Goal: Information Seeking & Learning: Learn about a topic

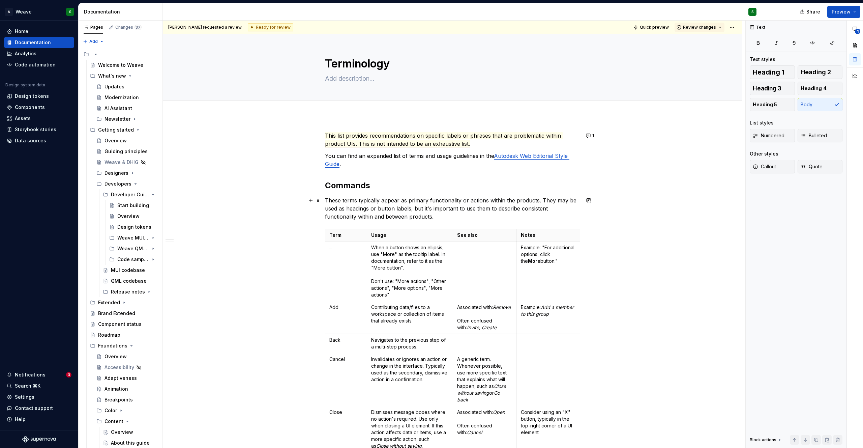
scroll to position [246, 0]
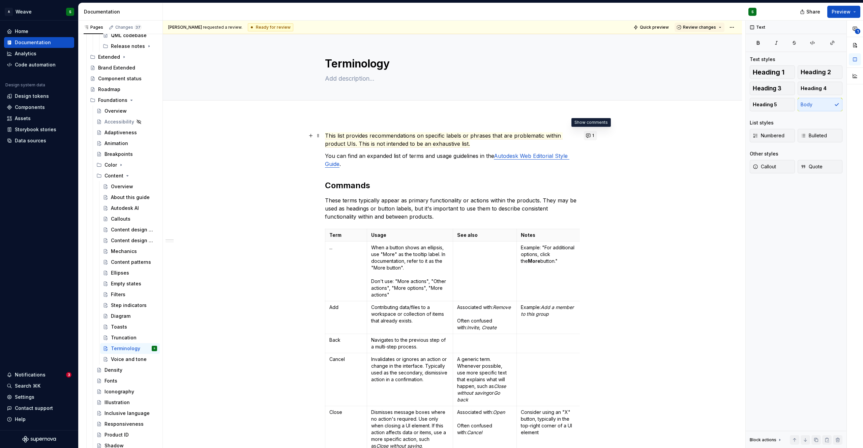
click at [589, 137] on button "1" at bounding box center [590, 135] width 13 height 9
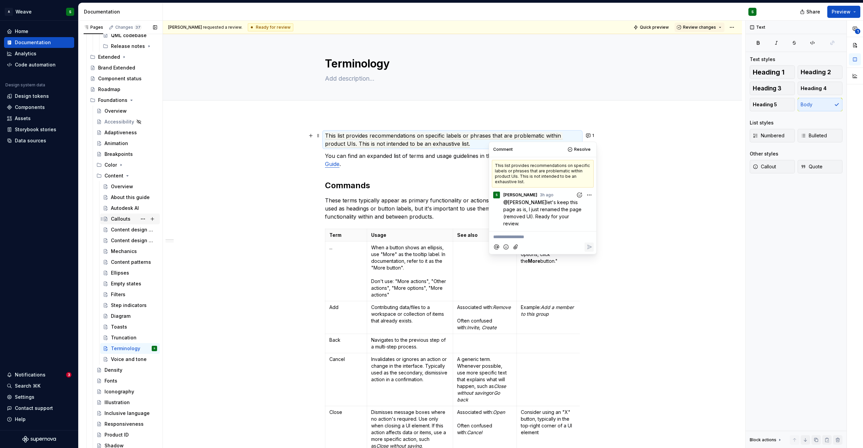
click at [123, 219] on div "Callouts" at bounding box center [121, 219] width 20 height 7
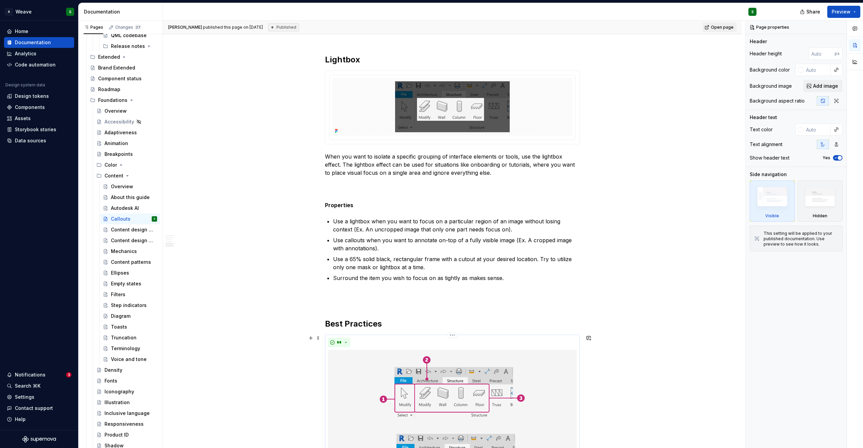
scroll to position [924, 0]
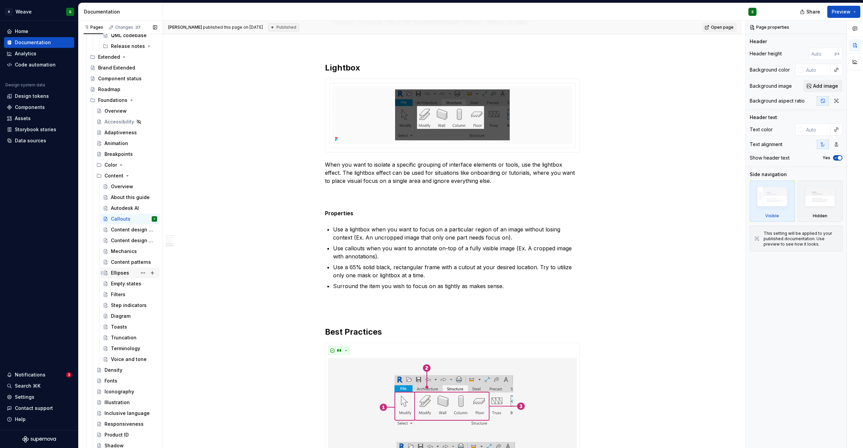
click at [118, 273] on div "Ellipses" at bounding box center [120, 272] width 18 height 7
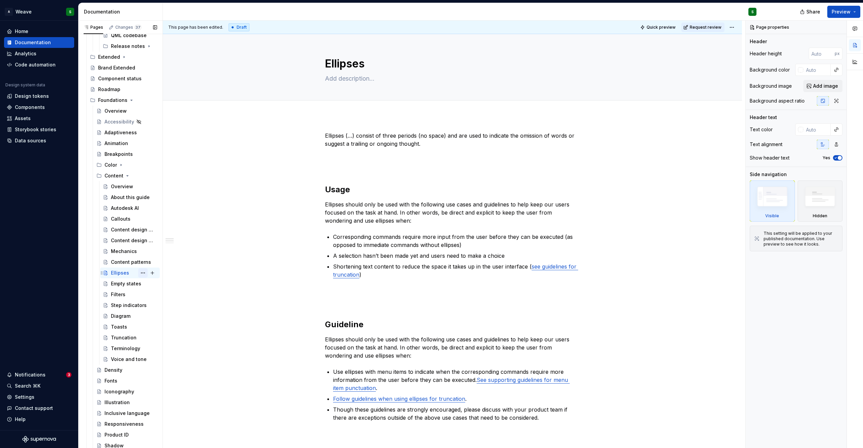
click at [138, 274] on button "Page tree" at bounding box center [142, 272] width 9 height 9
click at [166, 297] on div "Duplicate page" at bounding box center [180, 295] width 66 height 7
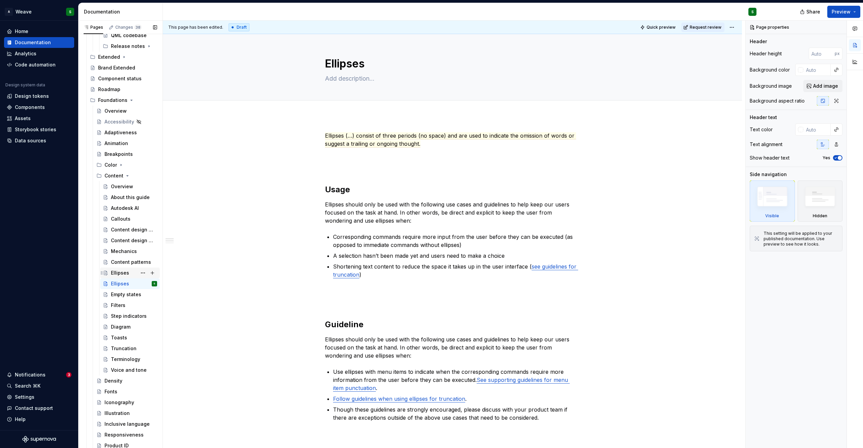
click at [116, 274] on div "Ellipses" at bounding box center [120, 272] width 18 height 7
click at [115, 282] on div "Ellipses" at bounding box center [120, 283] width 18 height 7
click at [113, 273] on div "Ellipses" at bounding box center [120, 272] width 18 height 7
click at [139, 283] on button "Page tree" at bounding box center [142, 283] width 9 height 9
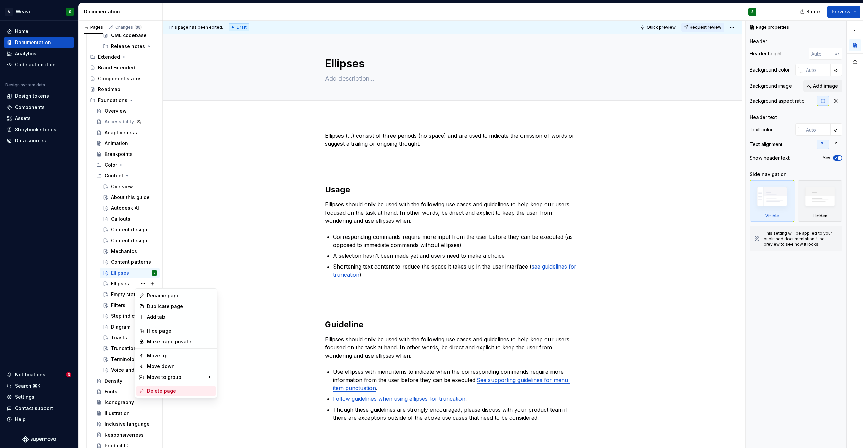
click at [156, 390] on div "Delete page" at bounding box center [180, 391] width 66 height 7
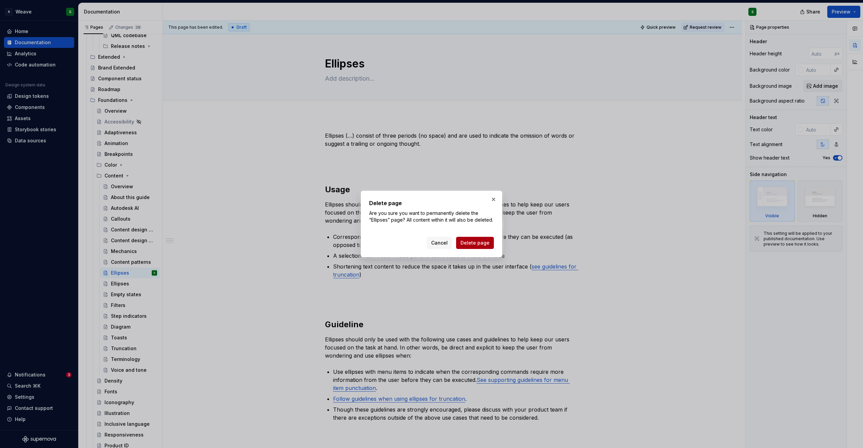
click at [472, 244] on span "Delete page" at bounding box center [475, 242] width 29 height 7
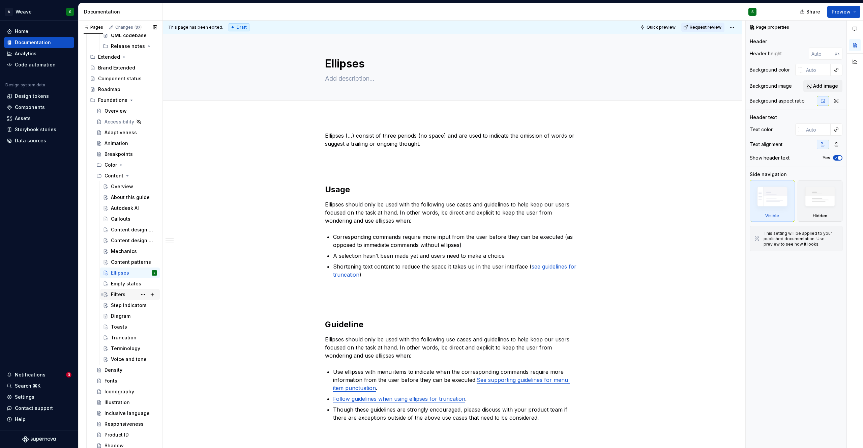
click at [117, 293] on div "Filters" at bounding box center [118, 294] width 15 height 7
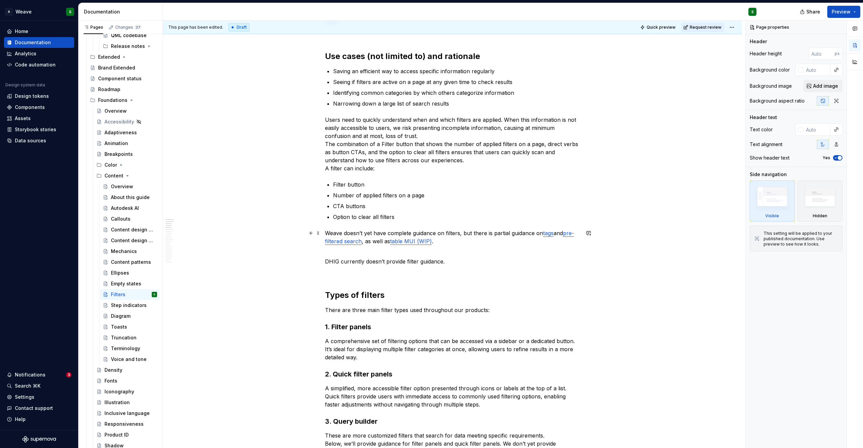
scroll to position [151, 0]
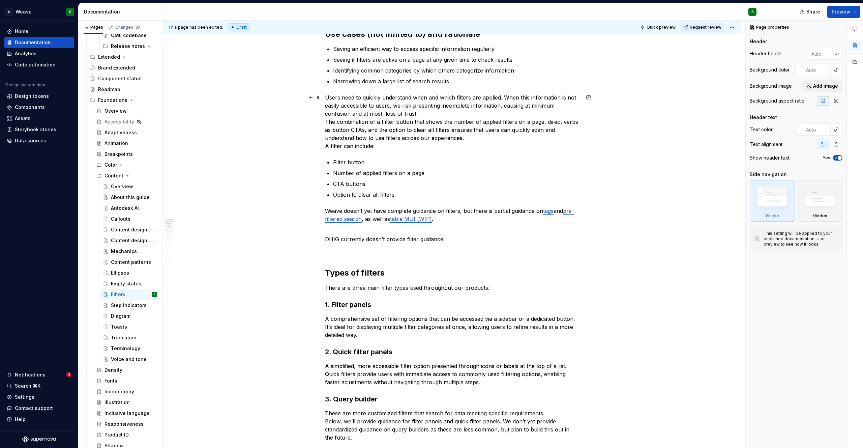
click at [424, 114] on p "Users need to quickly understand when and which filters are applied. When this …" at bounding box center [452, 121] width 255 height 57
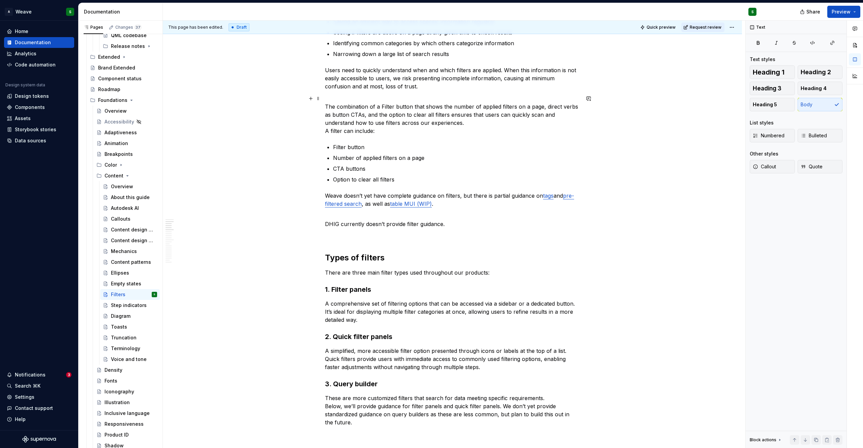
scroll to position [186, 0]
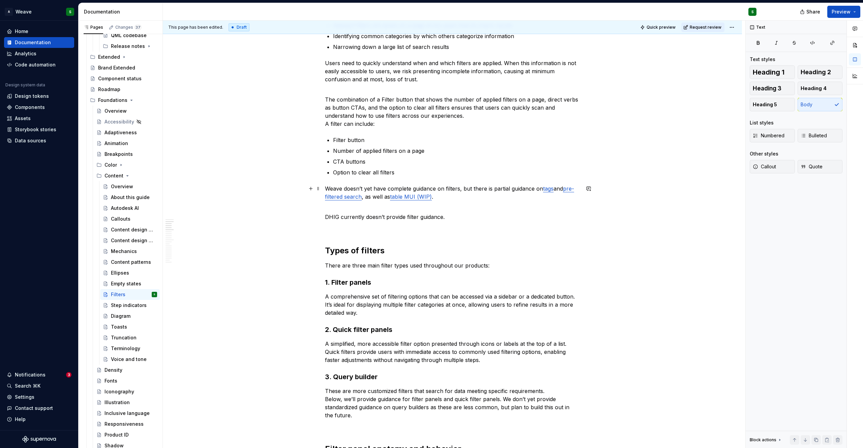
click at [408, 196] on link "table MUI (WIP)" at bounding box center [411, 196] width 42 height 7
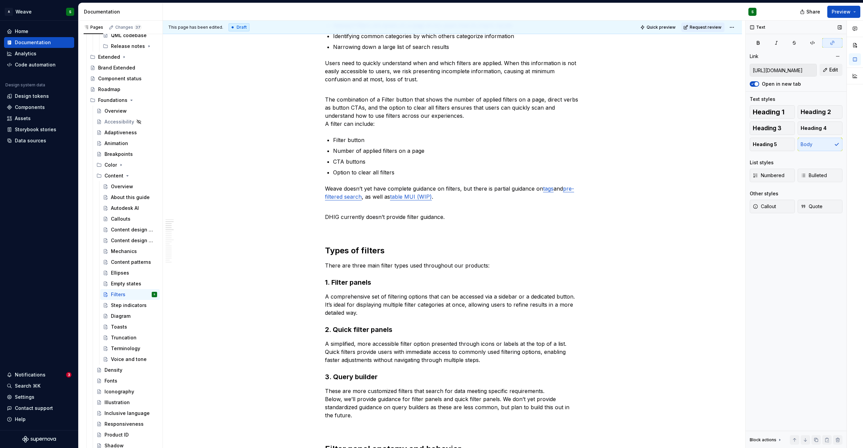
click at [780, 70] on input "[URL][DOMAIN_NAME]" at bounding box center [783, 70] width 66 height 12
type textarea "*"
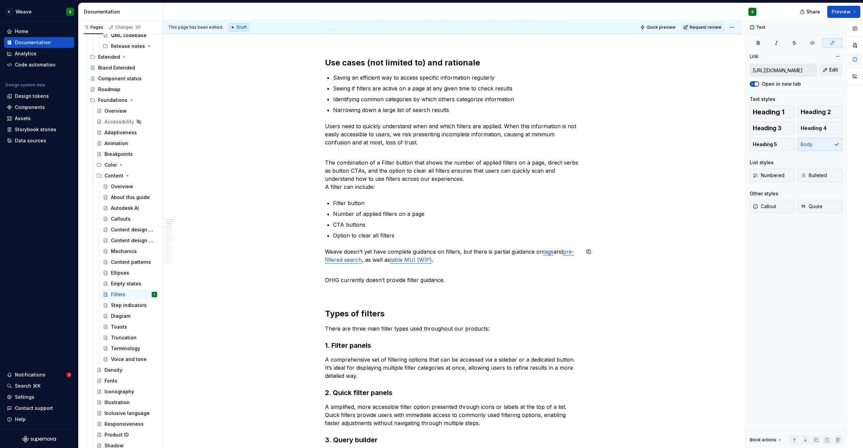
scroll to position [123, 0]
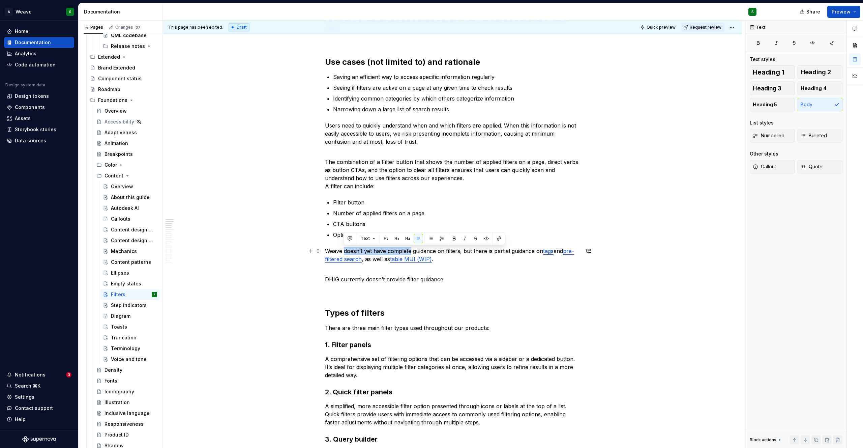
drag, startPoint x: 345, startPoint y: 250, endPoint x: 411, endPoint y: 249, distance: 65.8
click at [411, 249] on p "Weave doesn’t yet have complete guidance on filters, but there is partial guida…" at bounding box center [452, 255] width 255 height 16
drag, startPoint x: 417, startPoint y: 252, endPoint x: 498, endPoint y: 252, distance: 82.0
click at [498, 252] on p "Weave has some guidance on filters, but there is partial guidance on tags and p…" at bounding box center [452, 255] width 255 height 16
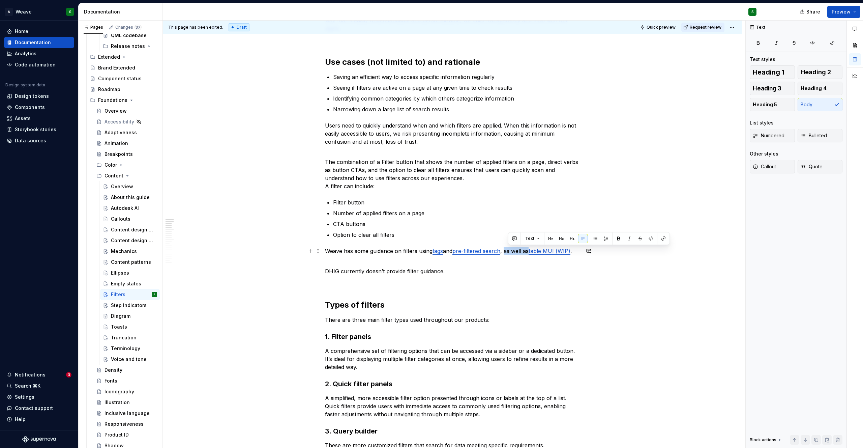
drag, startPoint x: 508, startPoint y: 252, endPoint x: 533, endPoint y: 253, distance: 25.0
click at [533, 254] on p "Weave has some guidance on filters using tags and pre-filtered search , as well…" at bounding box center [452, 251] width 255 height 8
click at [509, 252] on p "Weave has some guidance on filters using tags and pre-filtered search , as well…" at bounding box center [452, 251] width 255 height 8
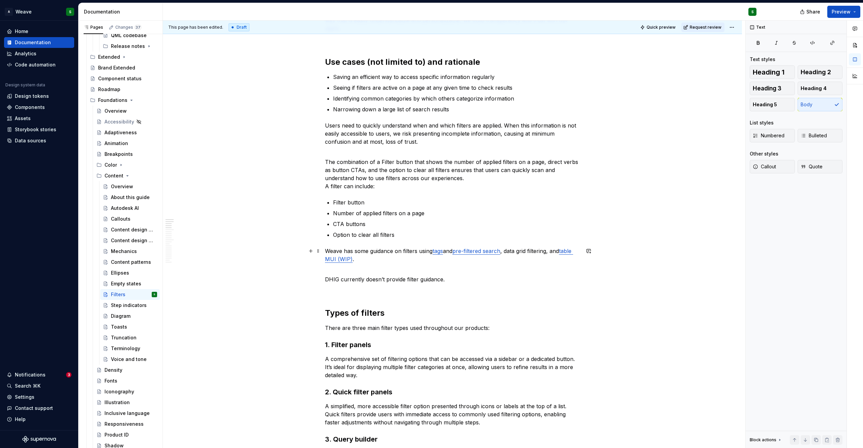
click at [509, 252] on p "Weave has some guidance on filters using tags and pre-filtered search , data gr…" at bounding box center [452, 255] width 255 height 16
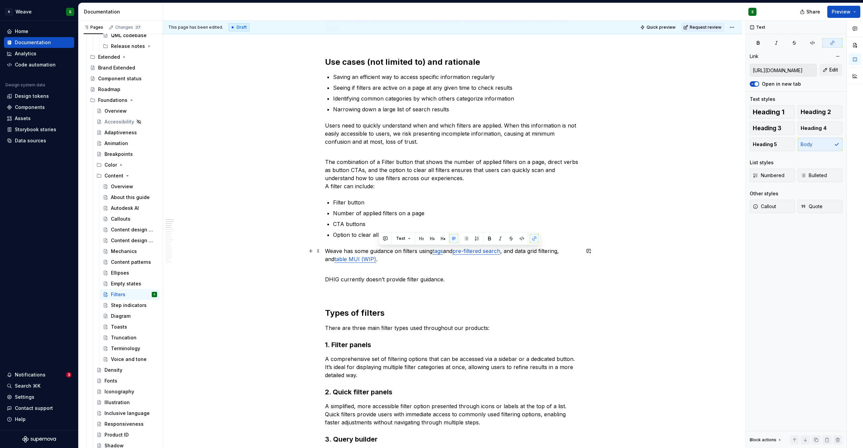
drag, startPoint x: 563, startPoint y: 252, endPoint x: 568, endPoint y: 259, distance: 8.7
click at [568, 259] on p "Weave has some guidance on filters using tags and pre-filtered search , and dat…" at bounding box center [452, 255] width 255 height 16
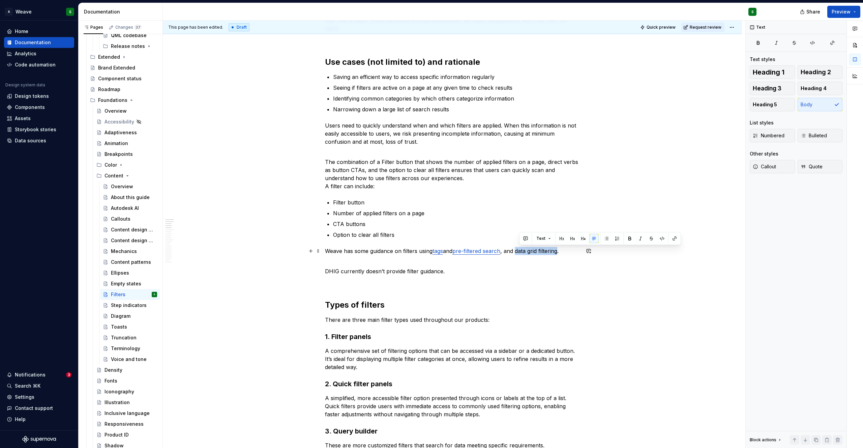
drag, startPoint x: 520, startPoint y: 252, endPoint x: 563, endPoint y: 251, distance: 42.5
click at [563, 251] on p "Weave has some guidance on filters using tags and pre-filtered search , and dat…" at bounding box center [452, 251] width 255 height 8
click at [674, 240] on button "button" at bounding box center [674, 238] width 9 height 9
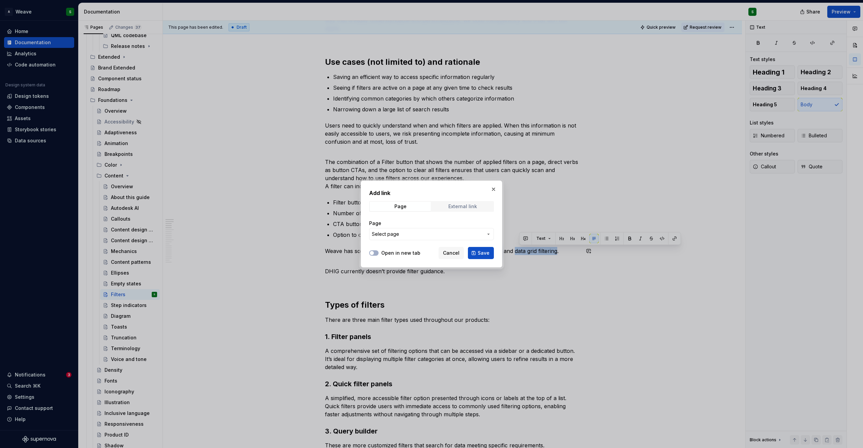
click at [442, 206] on span "External link" at bounding box center [462, 206] width 61 height 9
click at [425, 234] on input "URL" at bounding box center [431, 234] width 125 height 12
paste input "[URL][DOMAIN_NAME]"
type input "[URL][DOMAIN_NAME]"
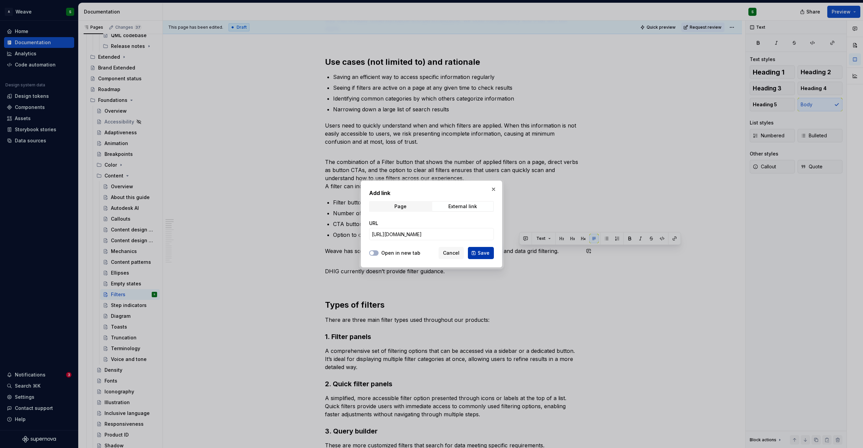
click at [482, 252] on span "Save" at bounding box center [484, 253] width 12 height 7
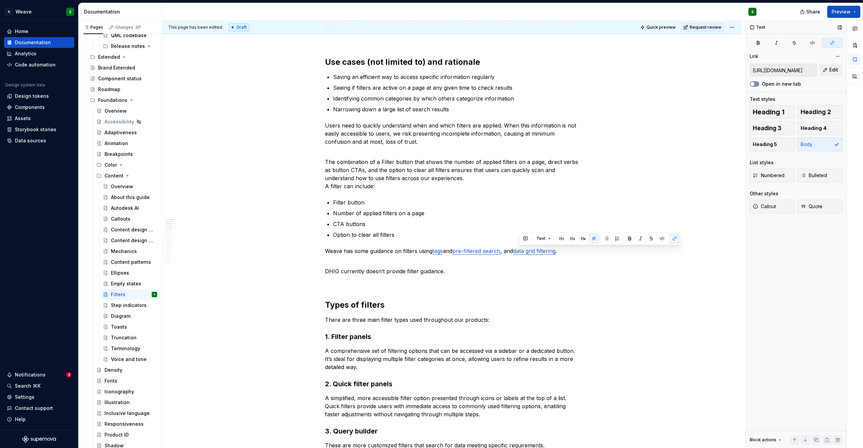
click at [757, 84] on button "Open in new tab" at bounding box center [754, 83] width 9 height 5
type textarea "*"
click at [370, 265] on p "DHIG currently doesn’t provide filter guidance." at bounding box center [452, 267] width 255 height 16
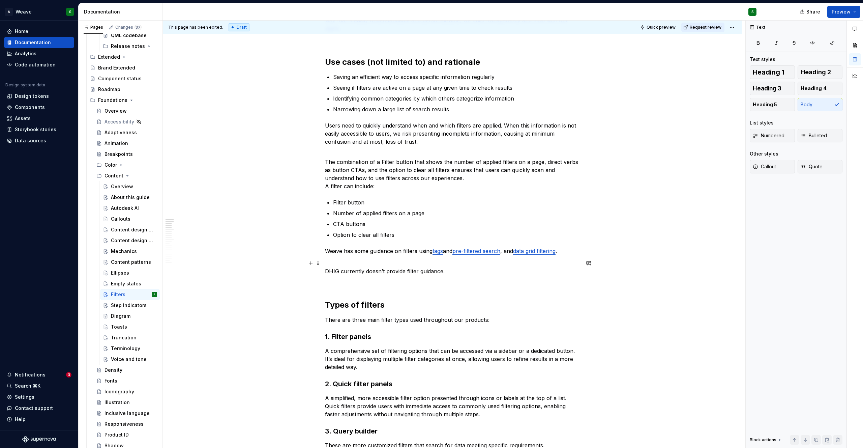
click at [370, 265] on p "DHIG currently doesn’t provide filter guidance." at bounding box center [452, 267] width 255 height 16
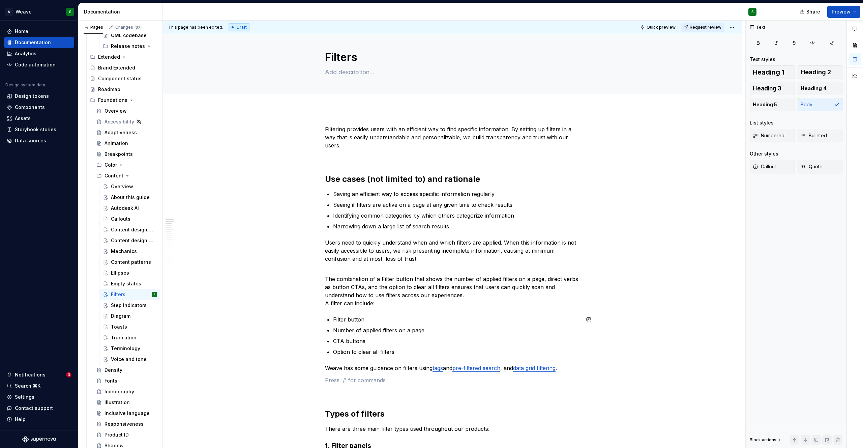
scroll to position [0, 0]
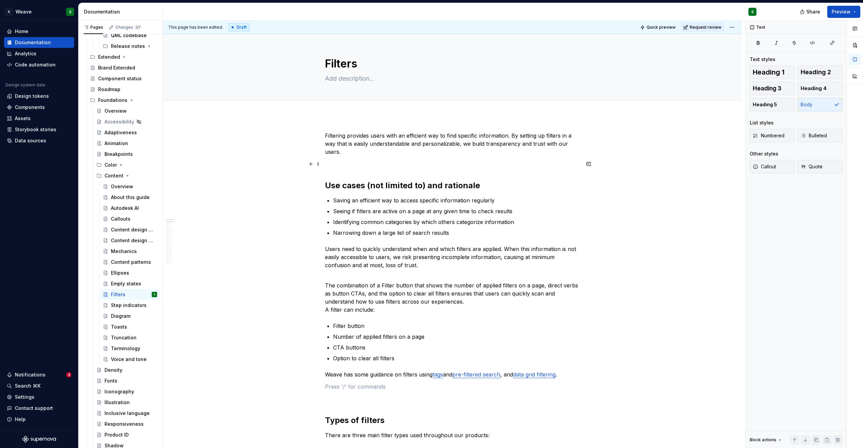
click at [328, 167] on p at bounding box center [452, 164] width 255 height 8
click at [343, 187] on h2 "Use cases (not limited to) and rationale" at bounding box center [452, 185] width 255 height 11
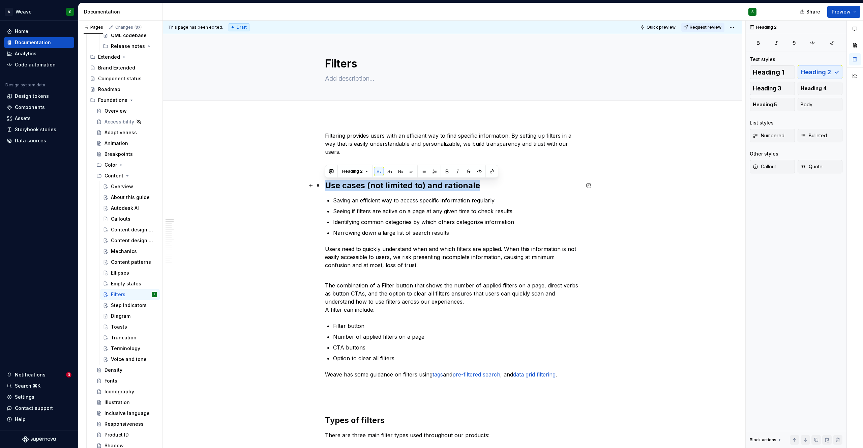
click at [343, 187] on h2 "Use cases (not limited to) and rationale" at bounding box center [452, 185] width 255 height 11
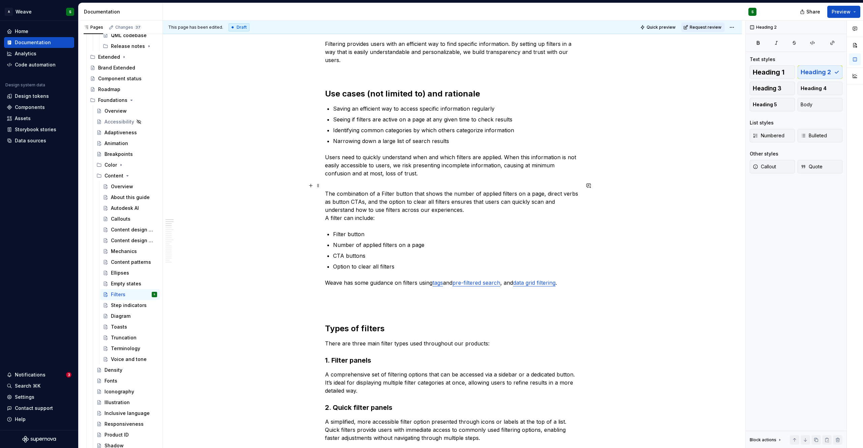
scroll to position [93, 0]
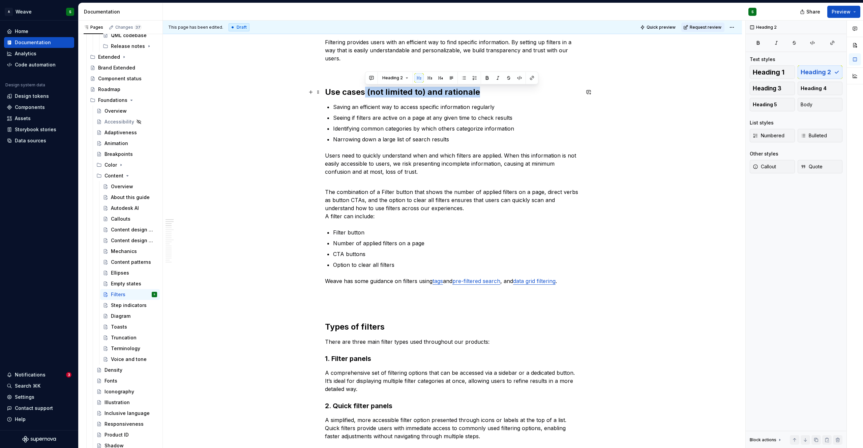
drag, startPoint x: 366, startPoint y: 91, endPoint x: 476, endPoint y: 87, distance: 109.7
click at [476, 87] on h2 "Use cases (not limited to) and rationale" at bounding box center [452, 92] width 255 height 11
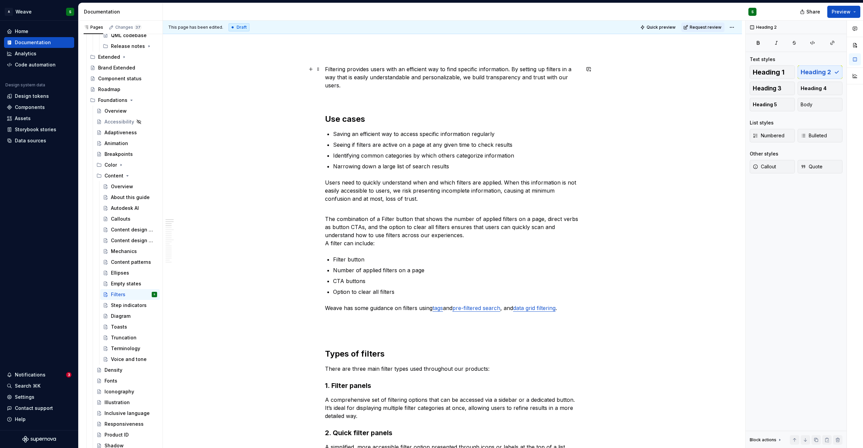
scroll to position [60, 0]
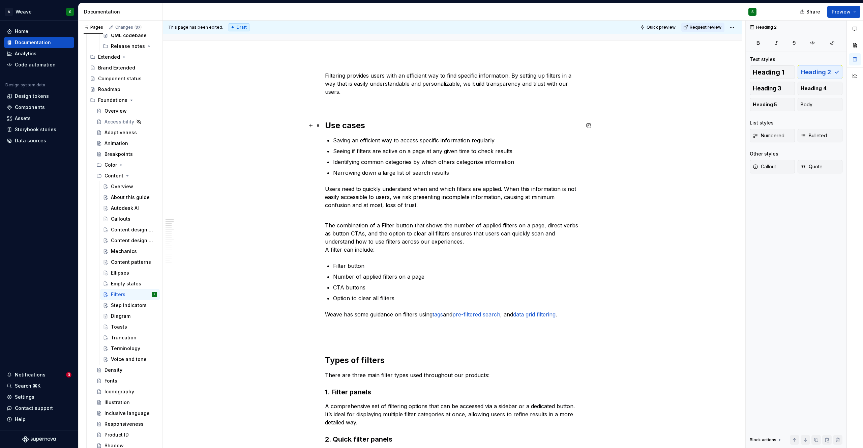
click at [328, 126] on h2 "Use cases" at bounding box center [452, 125] width 255 height 11
click at [357, 113] on span "Heading 2" at bounding box center [352, 111] width 21 height 5
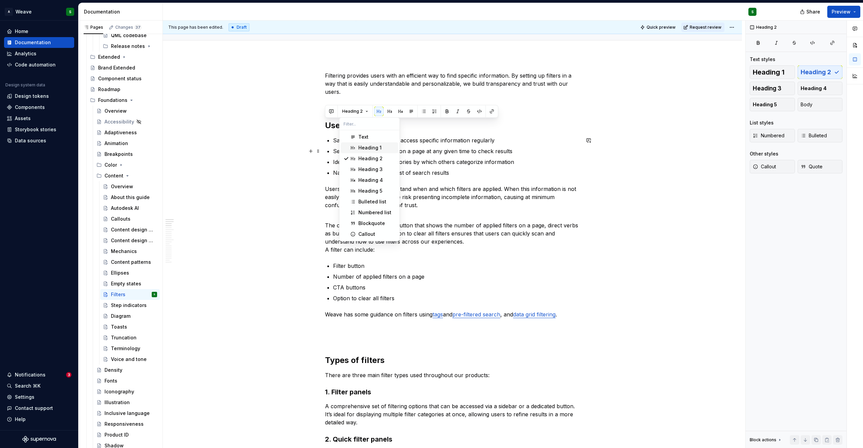
click at [360, 148] on div "Heading 1" at bounding box center [370, 147] width 23 height 7
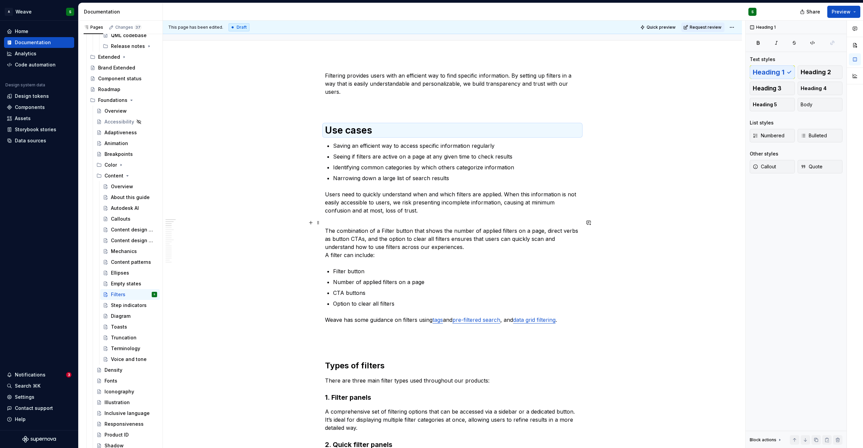
click at [372, 238] on p "The combination of a Filter button that shows the number of applied filters on …" at bounding box center [452, 239] width 255 height 40
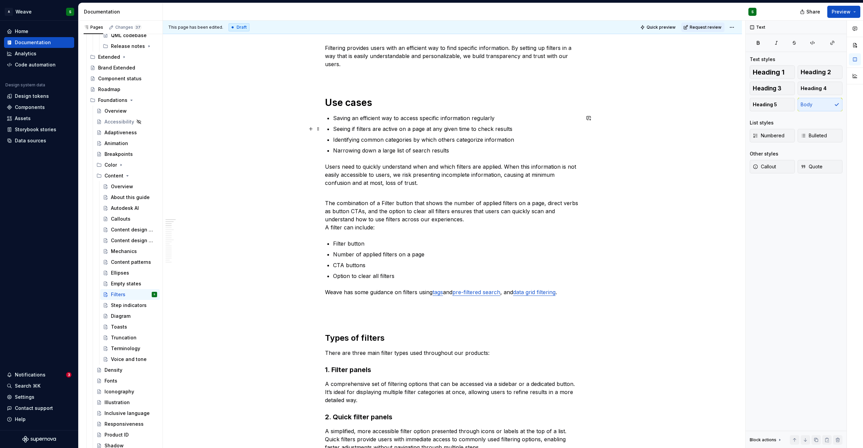
scroll to position [89, 0]
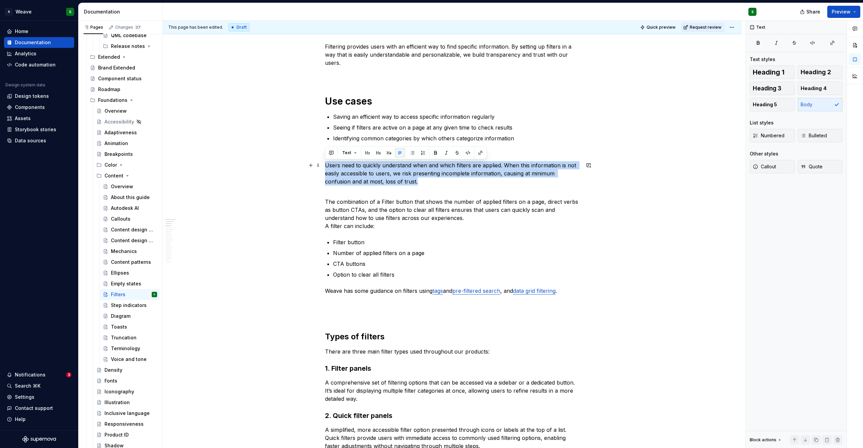
drag, startPoint x: 325, startPoint y: 163, endPoint x: 424, endPoint y: 180, distance: 99.5
click at [424, 180] on p "Users need to quickly understand when and which filters are applied. When this …" at bounding box center [452, 173] width 255 height 24
click at [355, 178] on p "Users need to quickly understand when and which filters are applied. When this …" at bounding box center [452, 173] width 255 height 24
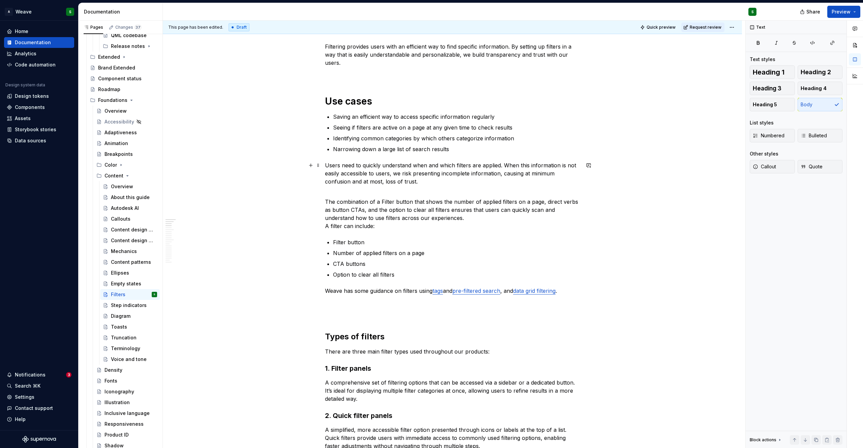
click at [325, 166] on p "Users need to quickly understand when and which filters are applied. When this …" at bounding box center [452, 173] width 255 height 24
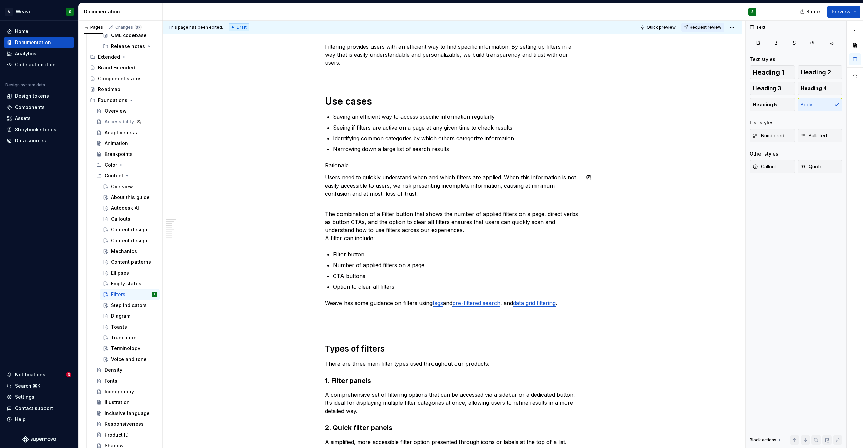
click at [338, 170] on div "Text" at bounding box center [406, 165] width 162 height 13
click at [328, 183] on p "Users need to quickly understand when and which filters are applied. When this …" at bounding box center [452, 185] width 255 height 24
click at [334, 167] on p "Rationale" at bounding box center [452, 165] width 255 height 8
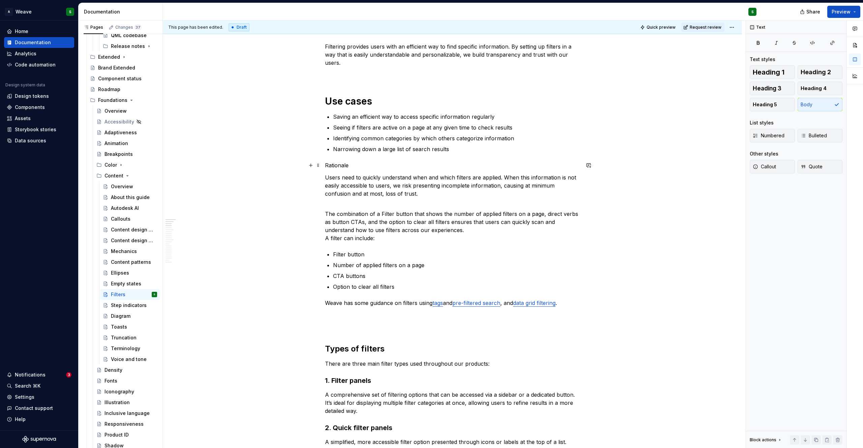
click at [334, 167] on p "Rationale" at bounding box center [452, 165] width 255 height 8
click at [368, 154] on button "button" at bounding box center [367, 152] width 9 height 9
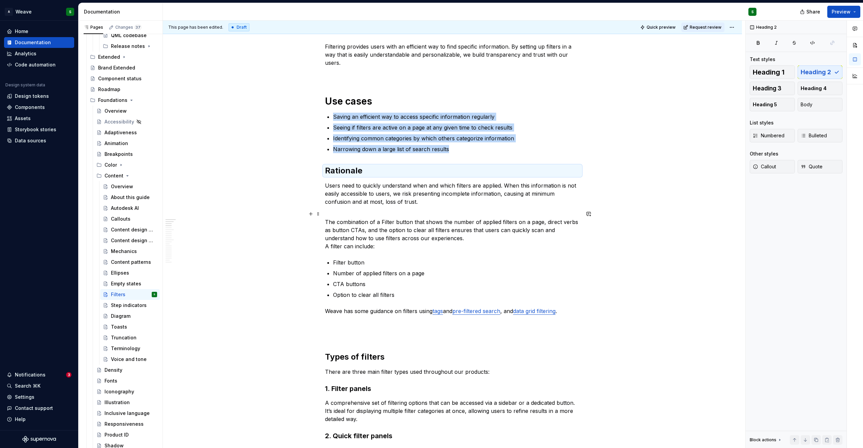
click at [376, 245] on p "The combination of a Filter button that shows the number of applied filters on …" at bounding box center [452, 230] width 255 height 40
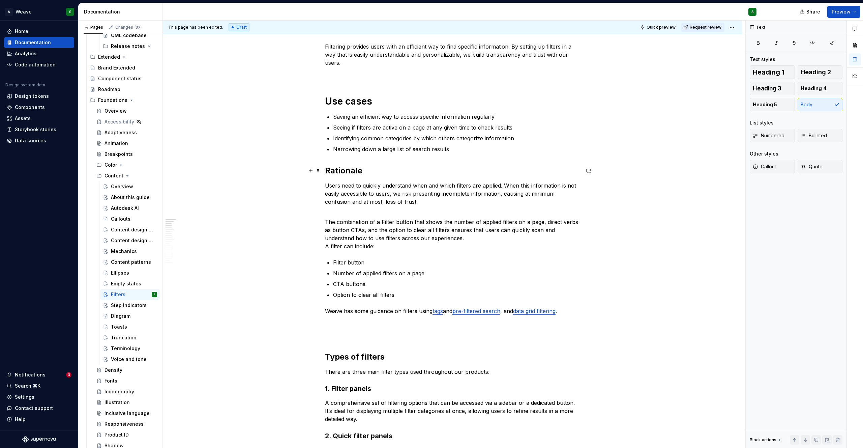
click at [326, 171] on h2 "Rationale" at bounding box center [452, 170] width 255 height 11
click at [342, 102] on h1 "Use cases" at bounding box center [452, 101] width 255 height 12
click at [340, 173] on h2 "Rationale" at bounding box center [452, 170] width 255 height 11
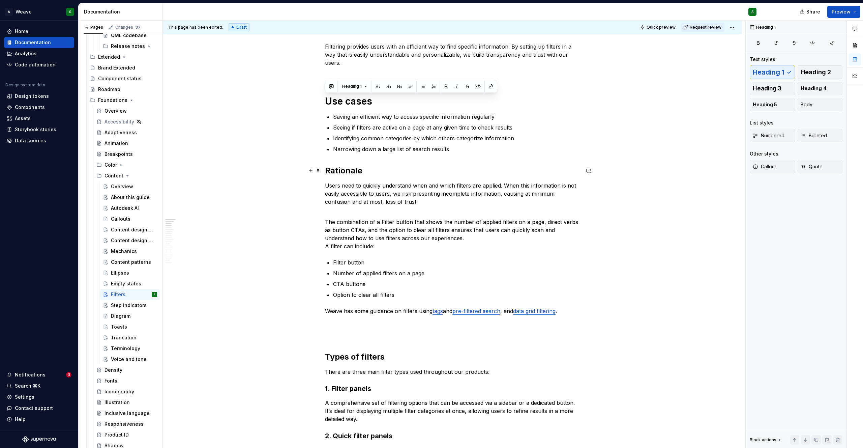
click at [340, 173] on h2 "Rationale" at bounding box center [452, 170] width 255 height 11
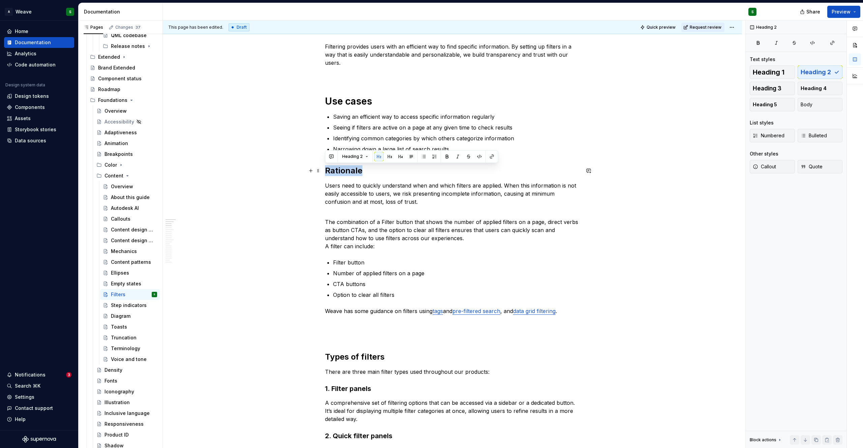
click at [340, 173] on h2 "Rationale" at bounding box center [452, 170] width 255 height 11
click at [356, 159] on span "Heading 2" at bounding box center [352, 156] width 21 height 5
click at [356, 190] on span "Heading 1" at bounding box center [369, 193] width 57 height 11
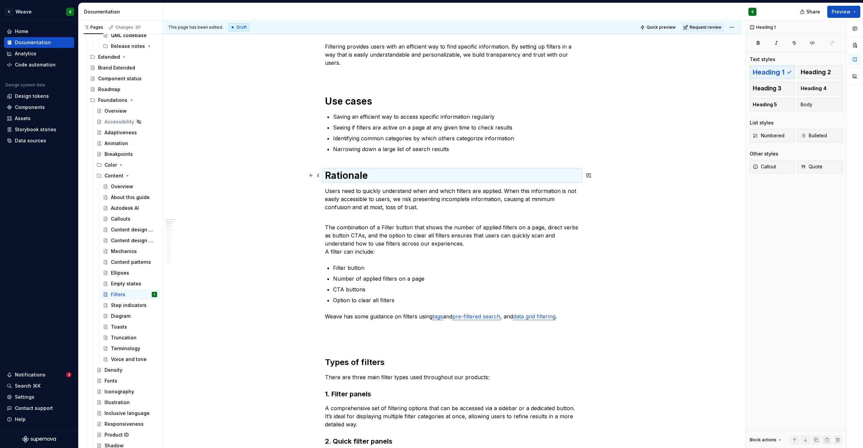
click at [325, 175] on h1 "Rationale" at bounding box center [452, 175] width 255 height 12
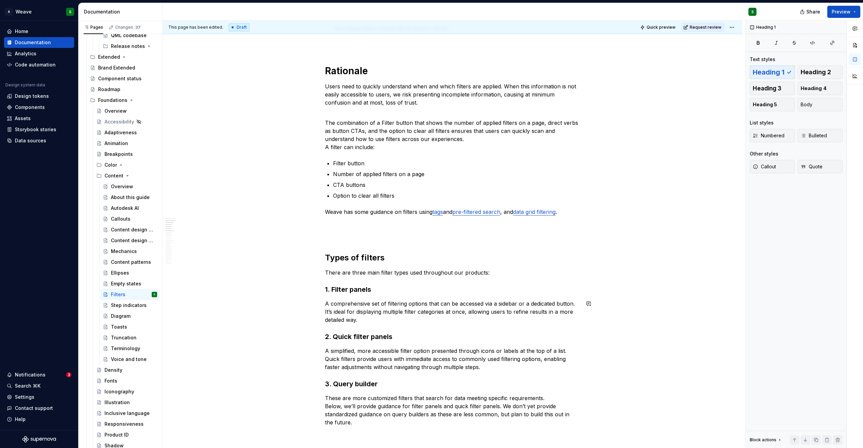
scroll to position [237, 0]
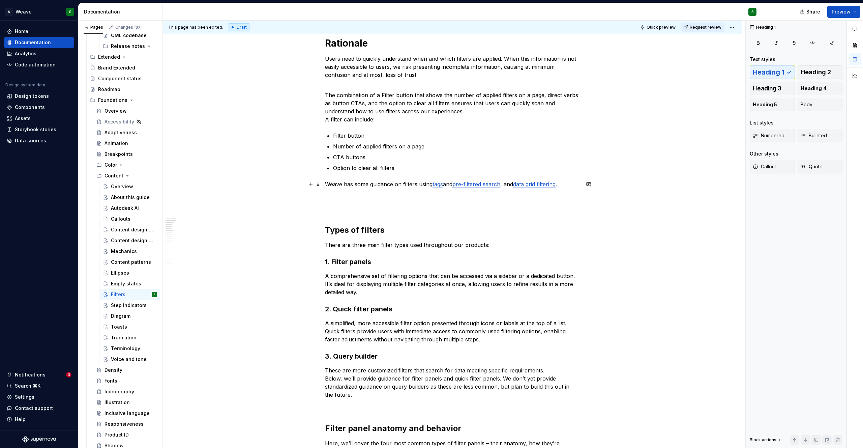
click at [511, 183] on p "Weave has some guidance on filters using tags and pre-filtered search , and dat…" at bounding box center [452, 184] width 255 height 8
click at [344, 235] on h2 "Types of filters" at bounding box center [452, 230] width 255 height 11
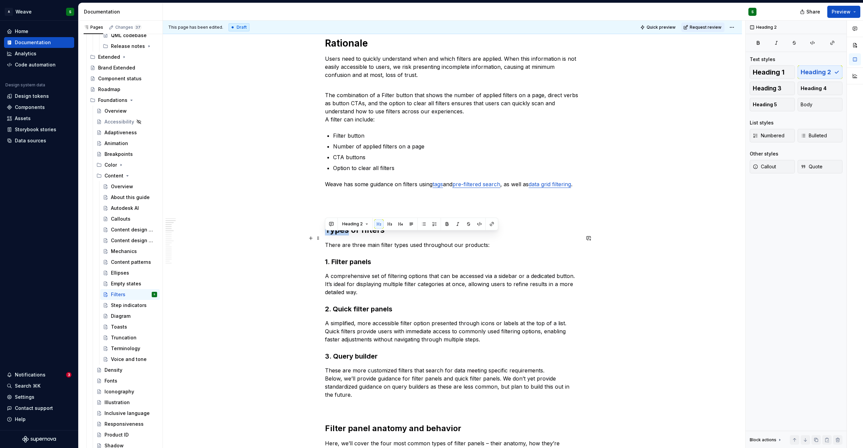
click at [344, 235] on h2 "Types of filters" at bounding box center [452, 230] width 255 height 11
click at [362, 224] on span "Heading 2" at bounding box center [352, 223] width 21 height 5
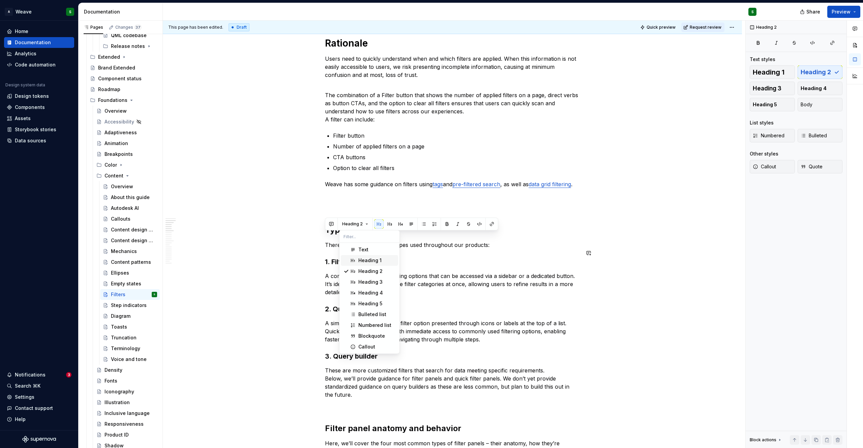
click at [364, 257] on div "Heading 1" at bounding box center [370, 260] width 23 height 7
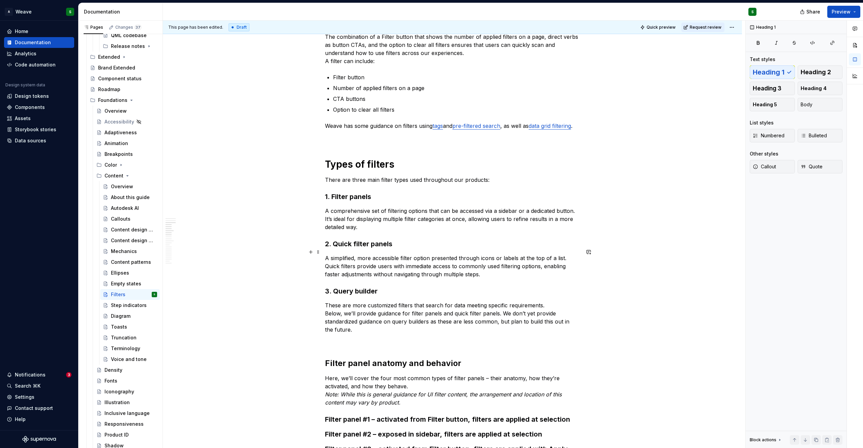
scroll to position [297, 0]
click at [341, 200] on h3 "1. Filter panels" at bounding box center [452, 195] width 255 height 9
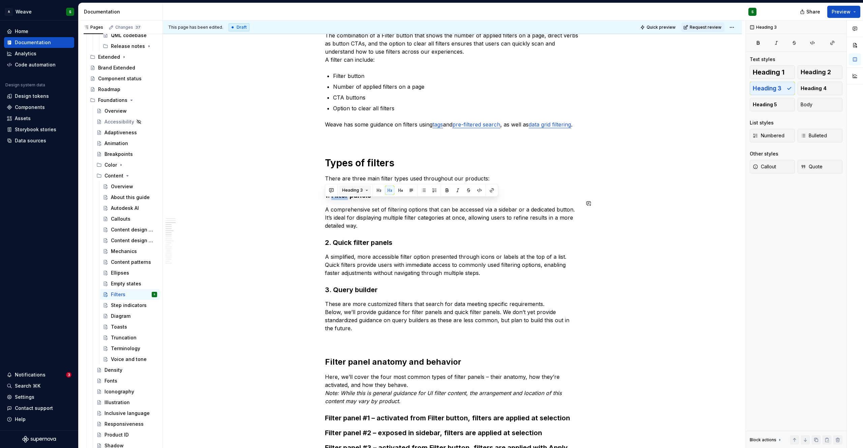
click at [361, 192] on span "Heading 3" at bounding box center [352, 190] width 21 height 5
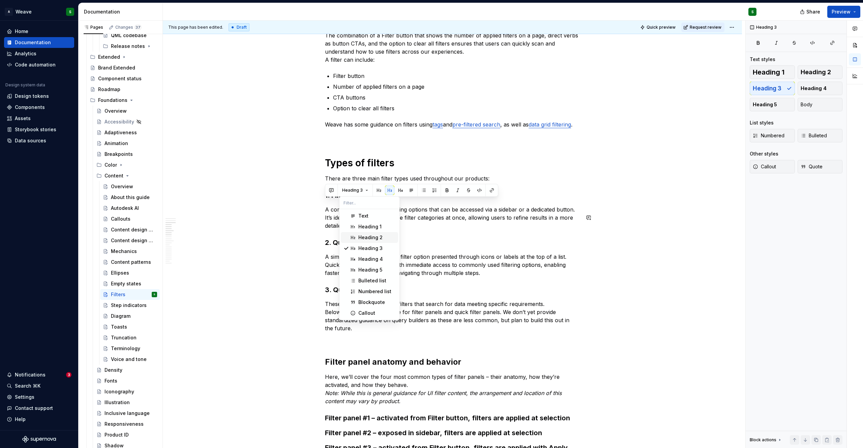
click at [365, 239] on div "Heading 2" at bounding box center [371, 237] width 24 height 7
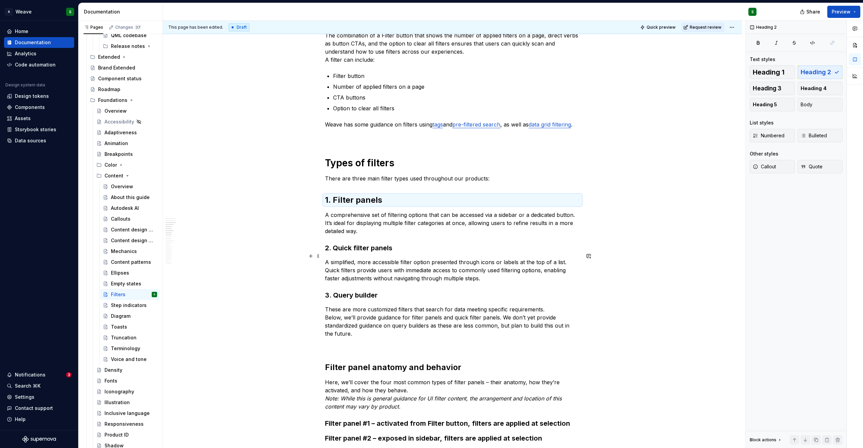
click at [347, 252] on strong "2. Quick filter panels" at bounding box center [358, 248] width 67 height 8
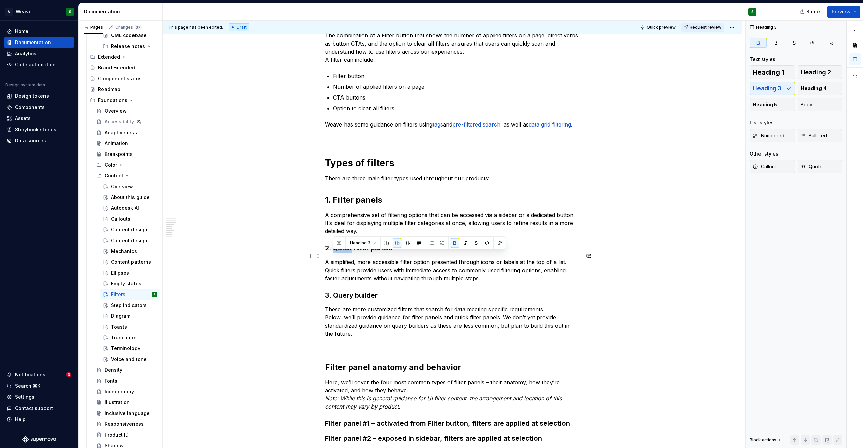
click at [347, 252] on strong "2. Quick filter panels" at bounding box center [358, 248] width 67 height 8
click at [350, 246] on button "Heading 3" at bounding box center [355, 242] width 32 height 9
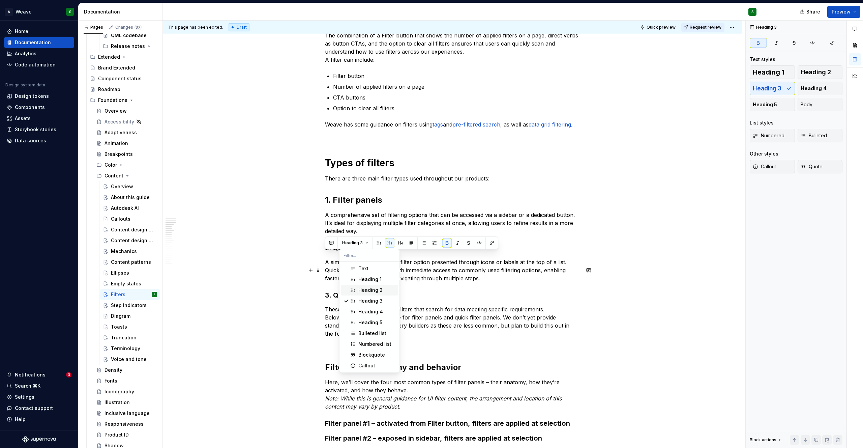
click at [355, 288] on div "Suggestions" at bounding box center [352, 289] width 5 height 5
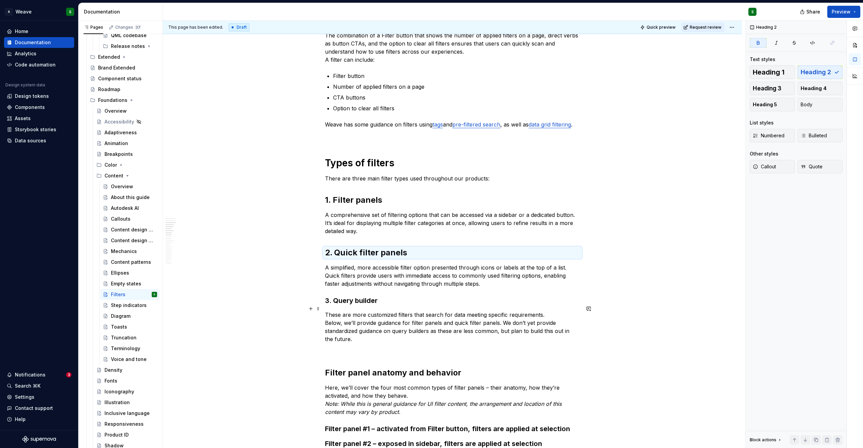
click at [349, 305] on strong "3. Query builder" at bounding box center [351, 300] width 53 height 8
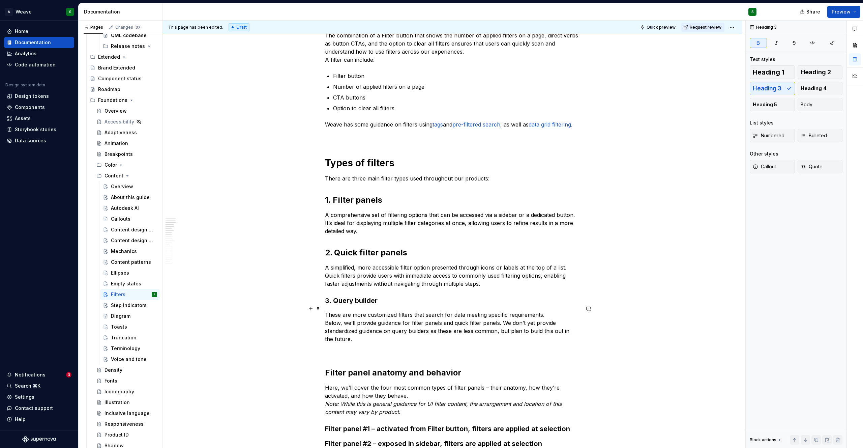
click at [349, 305] on strong "3. Query builder" at bounding box center [351, 300] width 53 height 8
click at [352, 293] on span "Heading 3" at bounding box center [352, 295] width 21 height 5
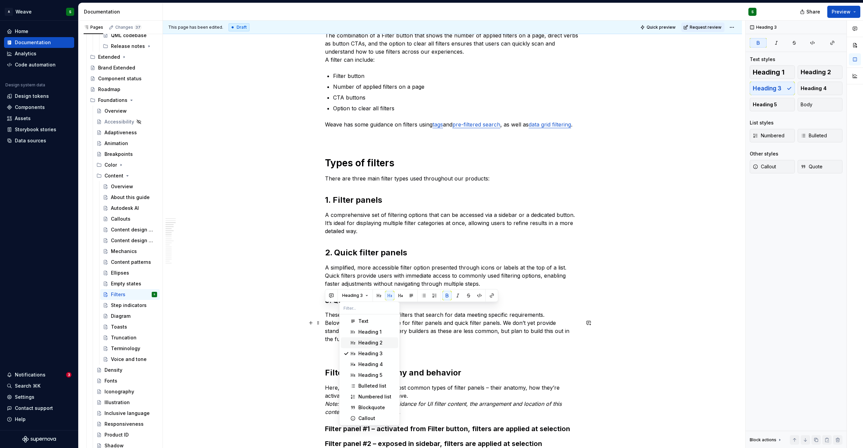
click at [360, 344] on div "Heading 2" at bounding box center [371, 342] width 24 height 7
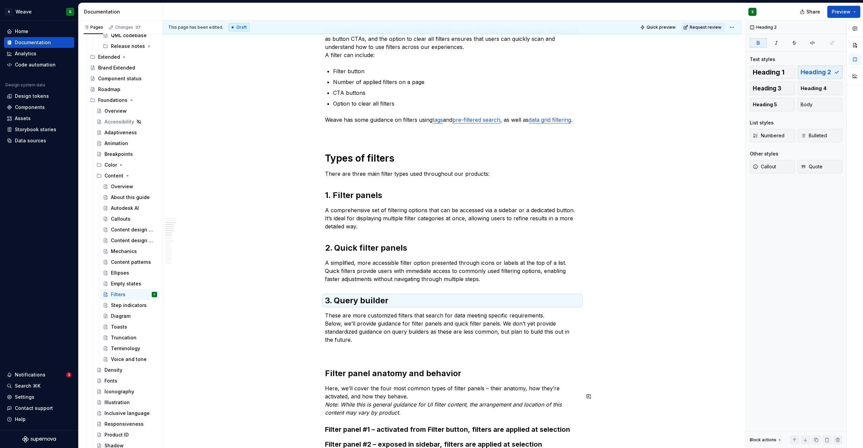
scroll to position [288, 0]
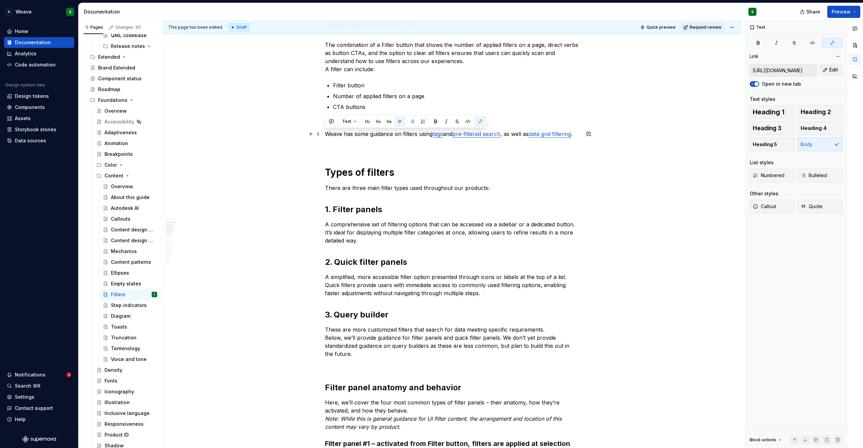
type input "[URL][DOMAIN_NAME]"
drag, startPoint x: 535, startPoint y: 135, endPoint x: 344, endPoint y: 145, distance: 191.8
click at [529, 137] on link "data grid filtering" at bounding box center [550, 134] width 42 height 7
copy link "data grid filtering"
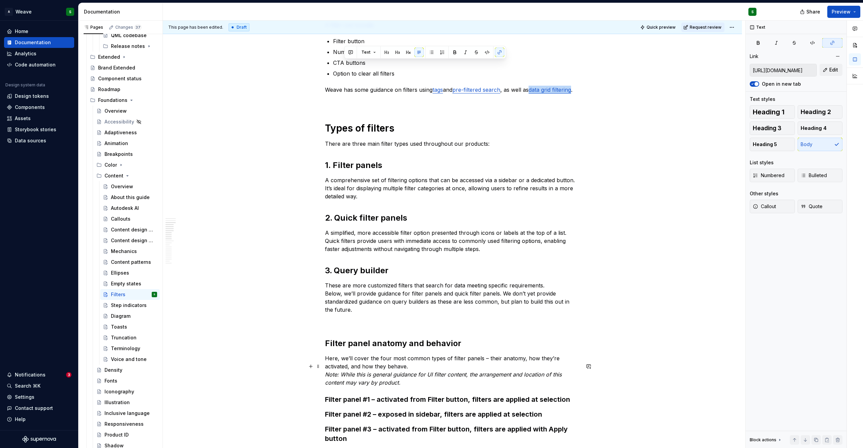
scroll to position [362, 0]
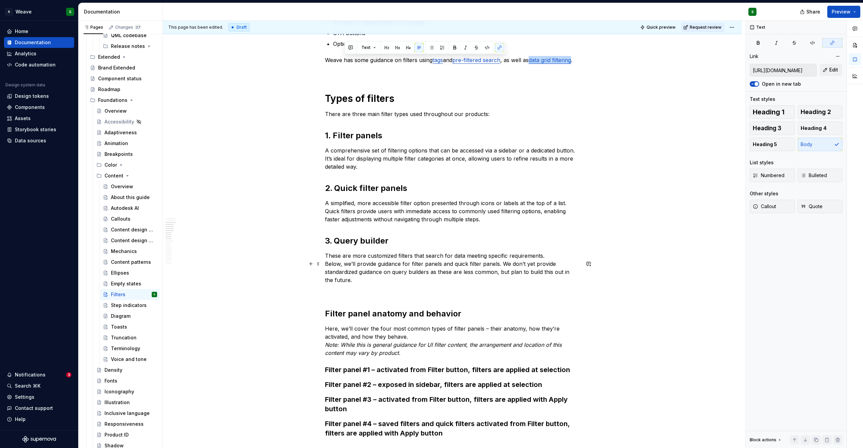
click at [326, 273] on p "These are more customized filters that search for data meeting specific require…" at bounding box center [452, 268] width 255 height 32
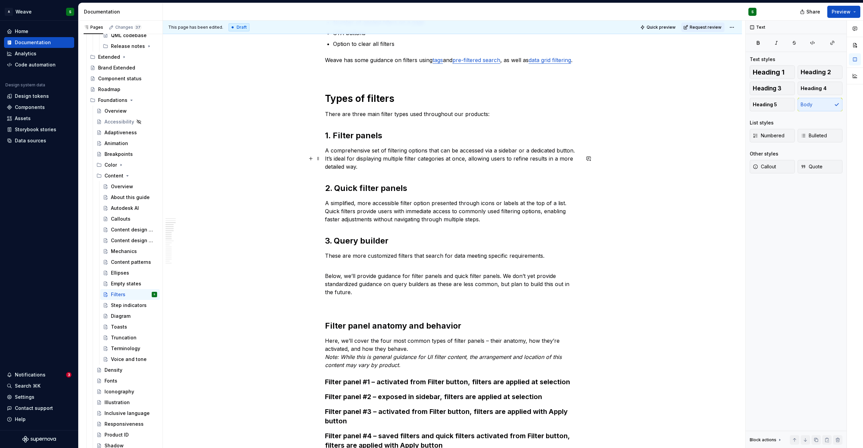
click at [377, 171] on p "A comprehensive set of filtering options that can be accessed via a sidebar or …" at bounding box center [452, 158] width 255 height 24
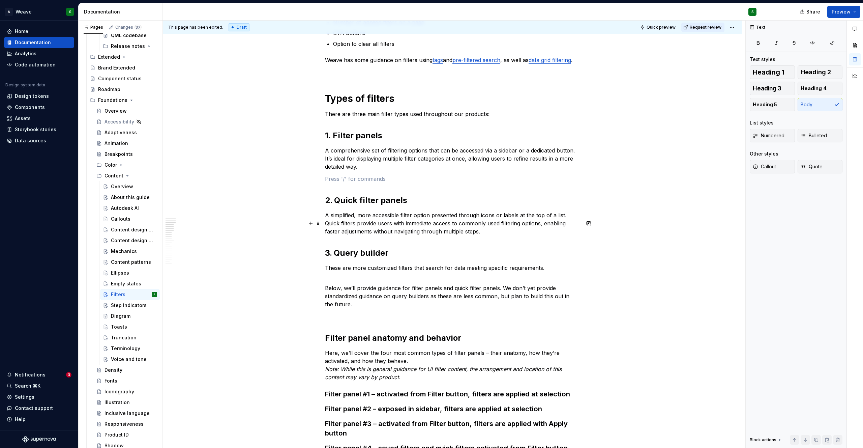
click at [491, 235] on p "A simplified, more accessible filter option presented through icons or labels a…" at bounding box center [452, 223] width 255 height 24
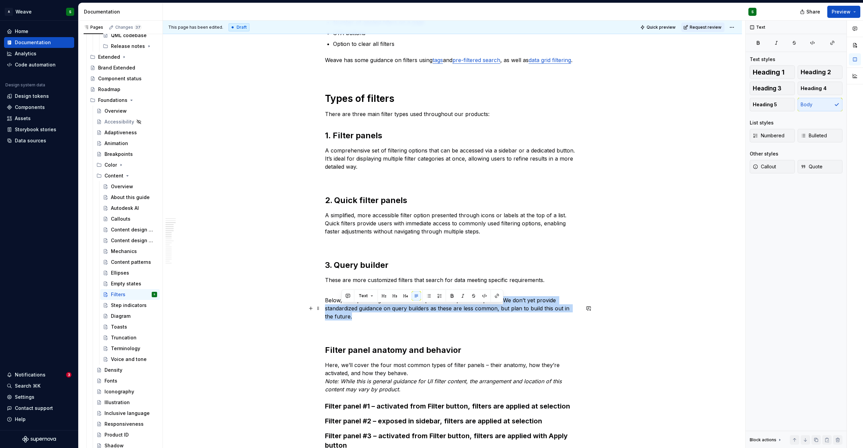
drag, startPoint x: 501, startPoint y: 308, endPoint x: 342, endPoint y: 326, distance: 160.9
click at [342, 320] on p "Below, we’ll provide guidance for filter panels and quick filter panels. We don…" at bounding box center [452, 308] width 255 height 24
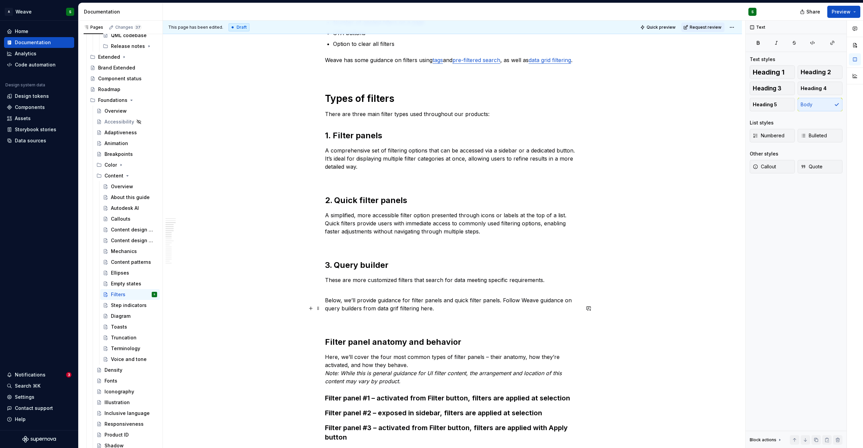
click at [396, 312] on p "Below, we’ll provide guidance for filter panels and quick filter panels. Follow…" at bounding box center [452, 304] width 255 height 16
drag, startPoint x: 502, startPoint y: 309, endPoint x: 433, endPoint y: 316, distance: 69.2
click at [433, 312] on p "Below, we’ll provide guidance for filter panels and quick filter panels. Follow…" at bounding box center [452, 304] width 255 height 16
click at [425, 312] on p "Below, we’ll provide guidance for filter panels and quick filter panels. Follow…" at bounding box center [452, 304] width 255 height 16
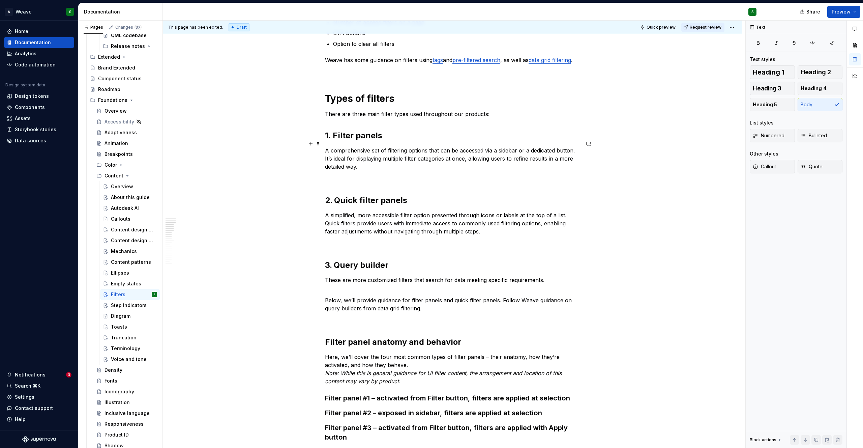
click at [347, 141] on h2 "1. Filter panels" at bounding box center [452, 135] width 255 height 11
click at [362, 129] on button "Heading 2" at bounding box center [355, 129] width 32 height 9
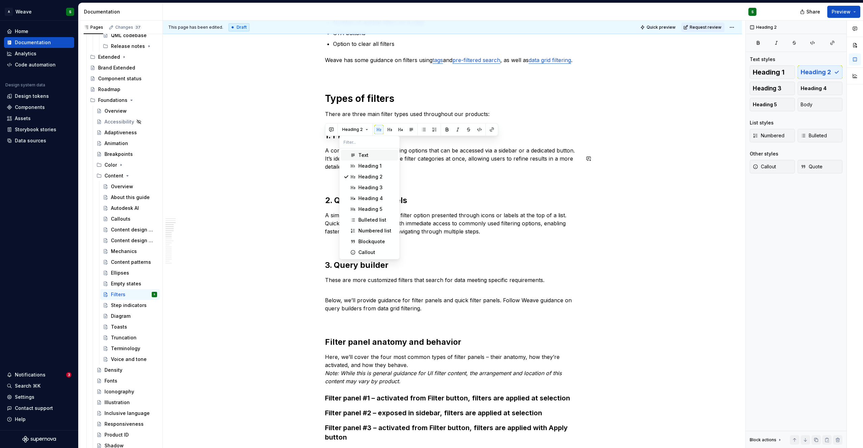
click at [359, 154] on div "Text" at bounding box center [364, 155] width 10 height 7
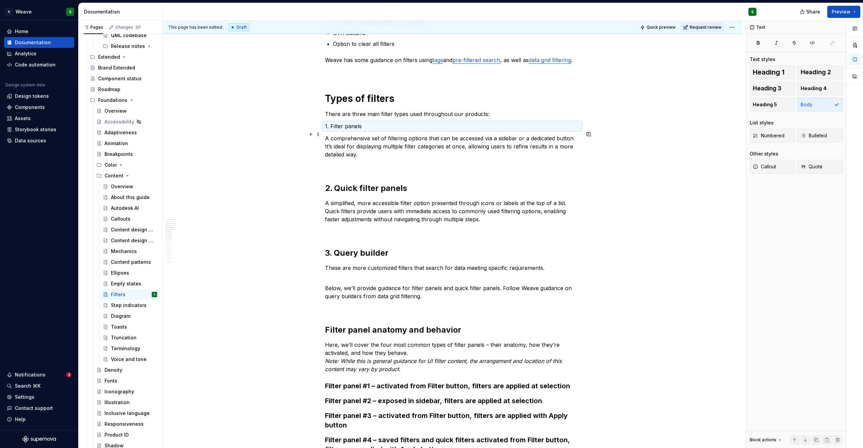
click at [337, 130] on p "1. Filter panels" at bounding box center [452, 126] width 255 height 8
click at [343, 193] on strong "2. Quick filter panels" at bounding box center [366, 188] width 82 height 10
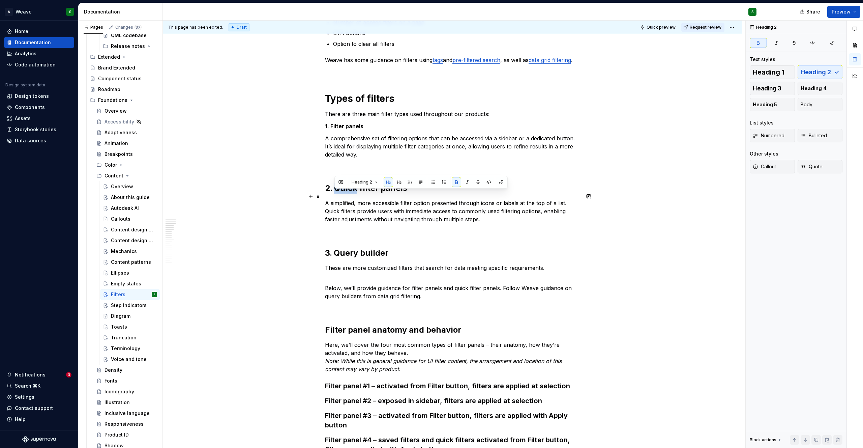
click at [343, 193] on strong "2. Quick filter panels" at bounding box center [366, 188] width 82 height 10
click at [360, 184] on span "Heading 2" at bounding box center [352, 181] width 21 height 5
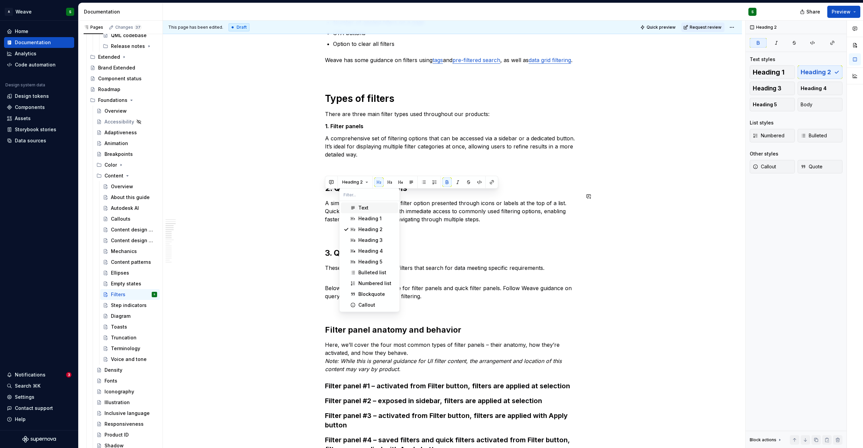
click at [360, 205] on div "Text" at bounding box center [364, 207] width 10 height 7
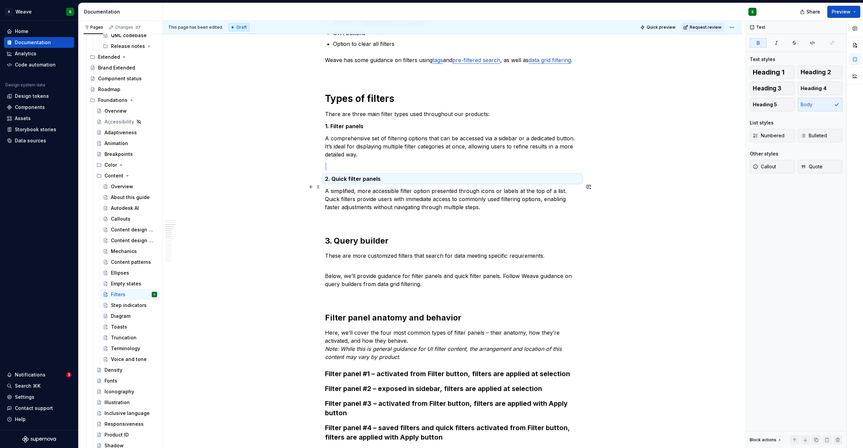
click at [343, 182] on strong "2. Quick filter panels" at bounding box center [353, 178] width 56 height 7
click at [341, 246] on strong "3. Query builder" at bounding box center [356, 241] width 63 height 10
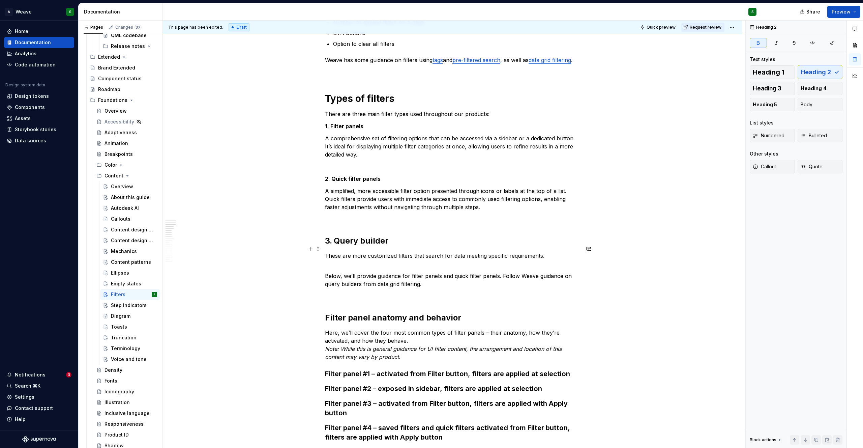
click at [341, 246] on strong "3. Query builder" at bounding box center [356, 241] width 63 height 10
click at [347, 236] on span "Heading 2" at bounding box center [352, 234] width 21 height 5
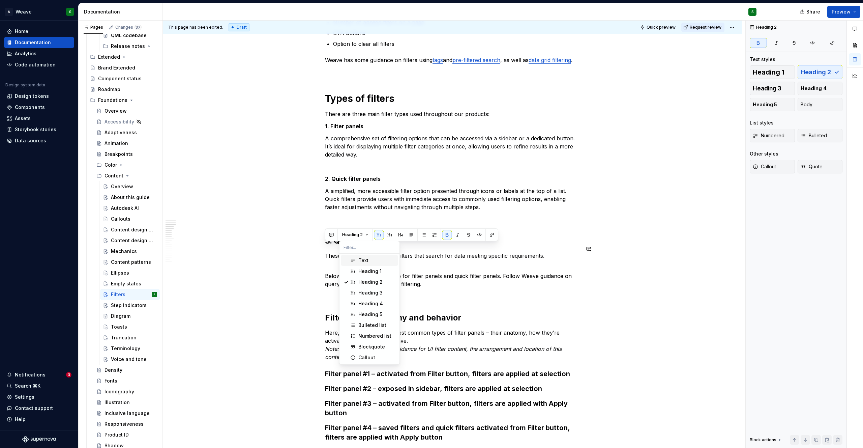
click at [356, 259] on span "Text" at bounding box center [369, 260] width 57 height 11
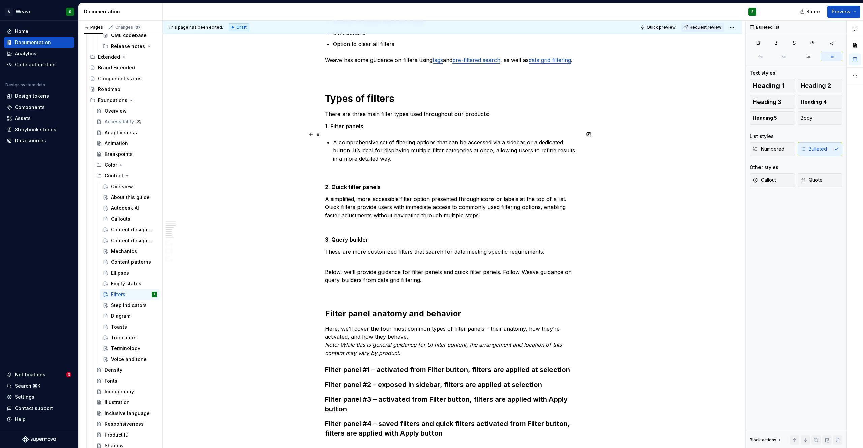
click at [375, 130] on p "1. Filter panels" at bounding box center [452, 126] width 255 height 8
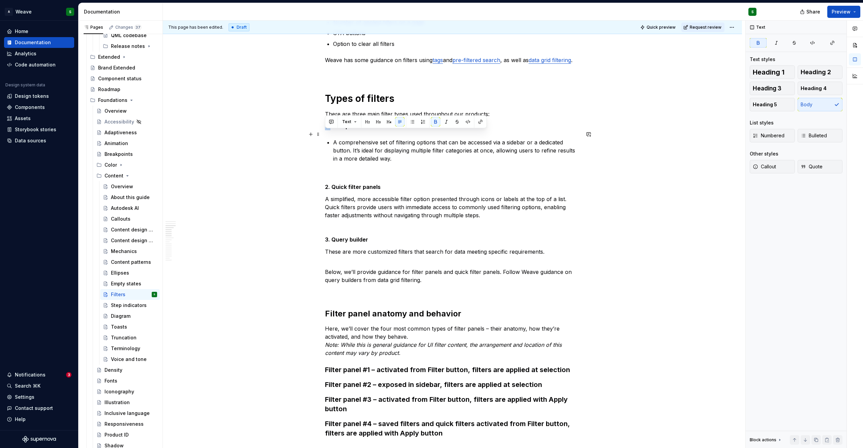
drag, startPoint x: 330, startPoint y: 135, endPoint x: 321, endPoint y: 135, distance: 8.4
click at [419, 123] on button "button" at bounding box center [423, 121] width 9 height 9
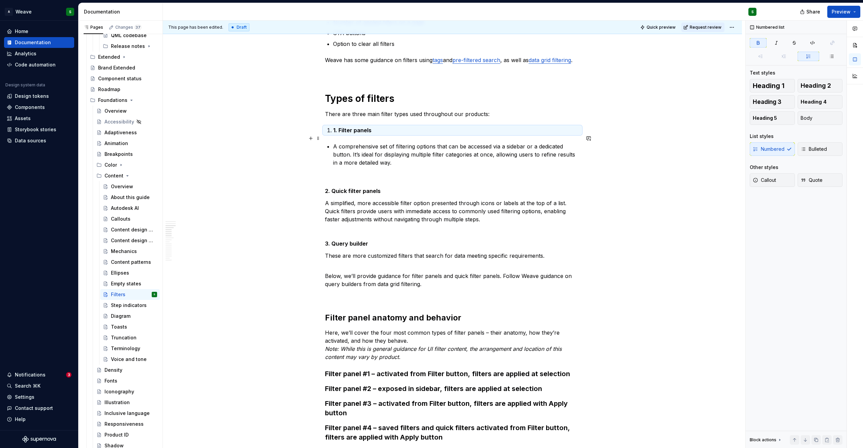
click at [339, 134] on strong "1. Filter panels" at bounding box center [352, 130] width 38 height 7
click at [370, 134] on p "Filter panels" at bounding box center [456, 130] width 247 height 8
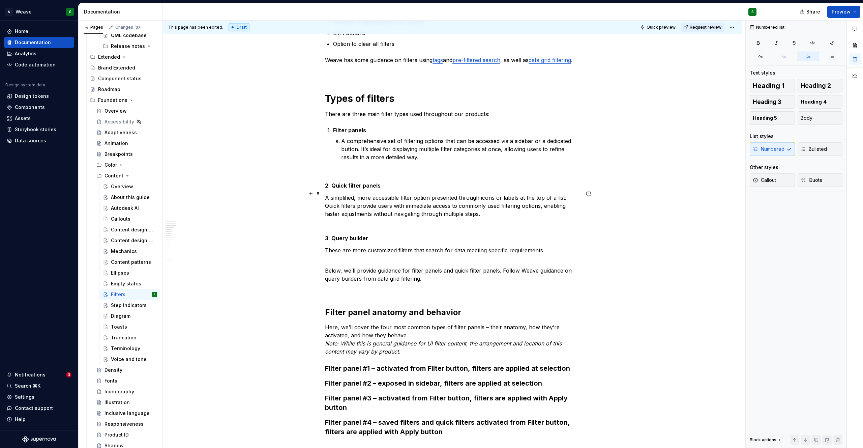
click at [327, 189] on strong "2. Quick filter panels" at bounding box center [353, 185] width 56 height 7
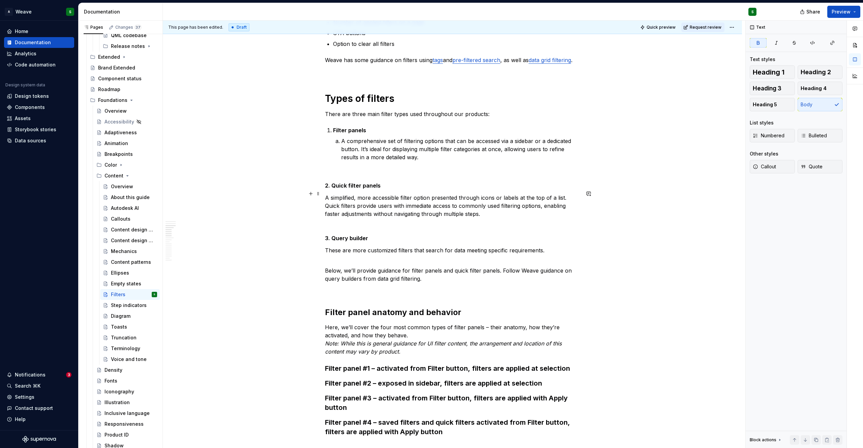
click at [327, 189] on strong "2. Quick filter panels" at bounding box center [353, 185] width 56 height 7
click at [424, 182] on button "button" at bounding box center [423, 180] width 9 height 9
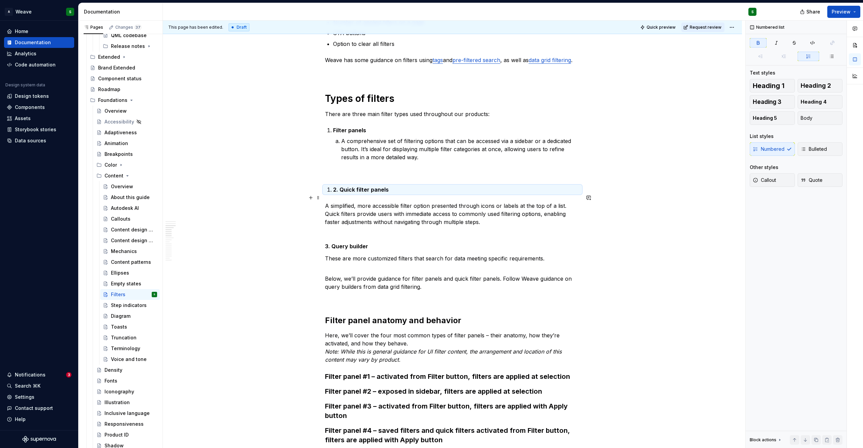
click at [333, 193] on strong "2. Quick filter panels" at bounding box center [361, 189] width 56 height 7
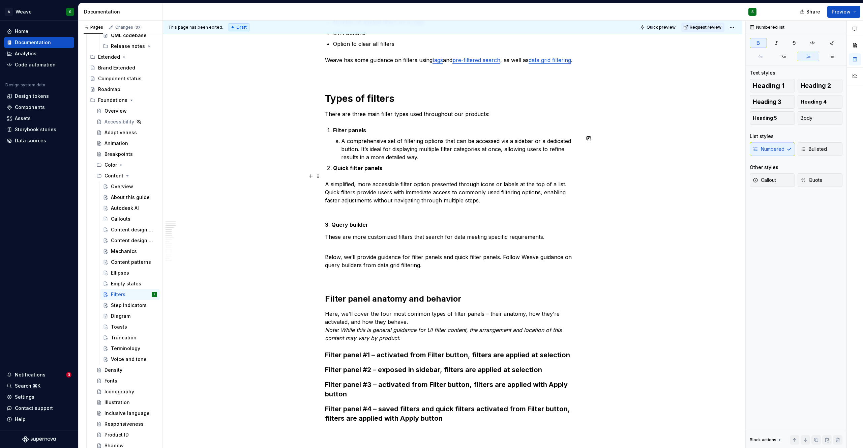
click at [386, 172] on p "Quick filter panels" at bounding box center [456, 168] width 247 height 8
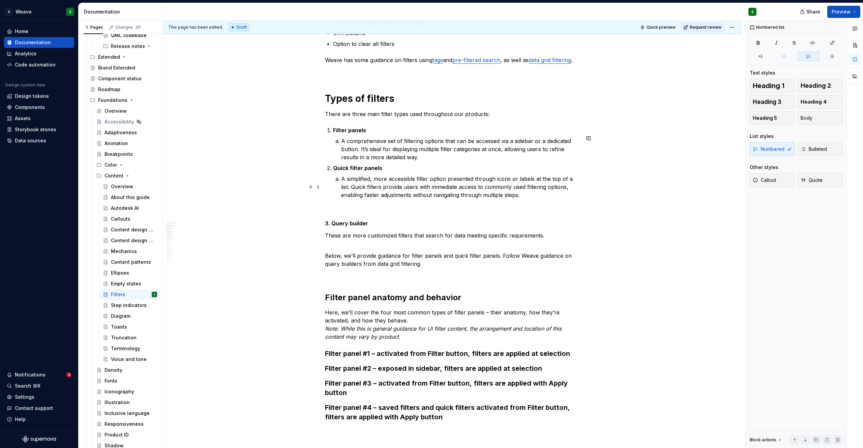
click at [525, 199] on p "A simplified, more accessible filter option presented through icons or labels a…" at bounding box center [460, 187] width 239 height 24
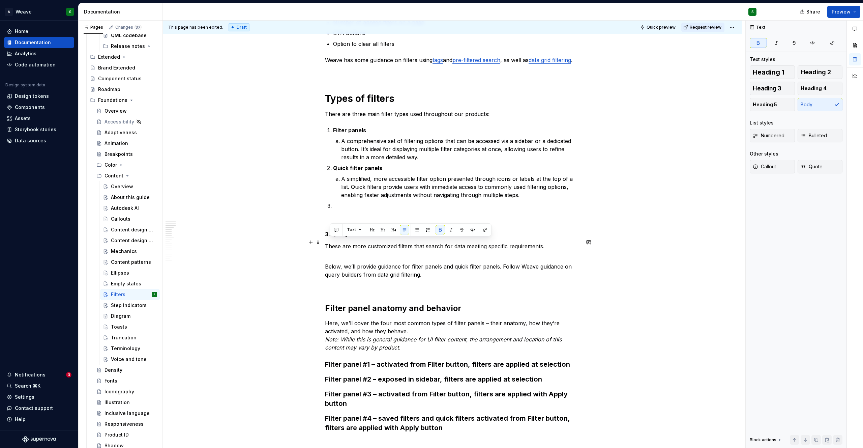
drag, startPoint x: 369, startPoint y: 241, endPoint x: 331, endPoint y: 240, distance: 38.1
click at [331, 238] on p "3. Query builder" at bounding box center [452, 234] width 255 height 8
click at [337, 210] on p at bounding box center [456, 206] width 247 height 8
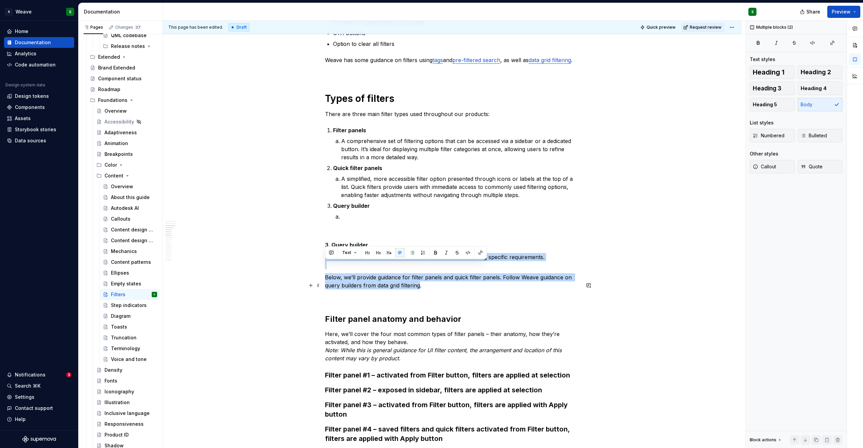
drag, startPoint x: 325, startPoint y: 264, endPoint x: 421, endPoint y: 292, distance: 99.8
copy div "These are more customized filters that search for data meeting specific require…"
click at [393, 221] on p at bounding box center [460, 216] width 239 height 8
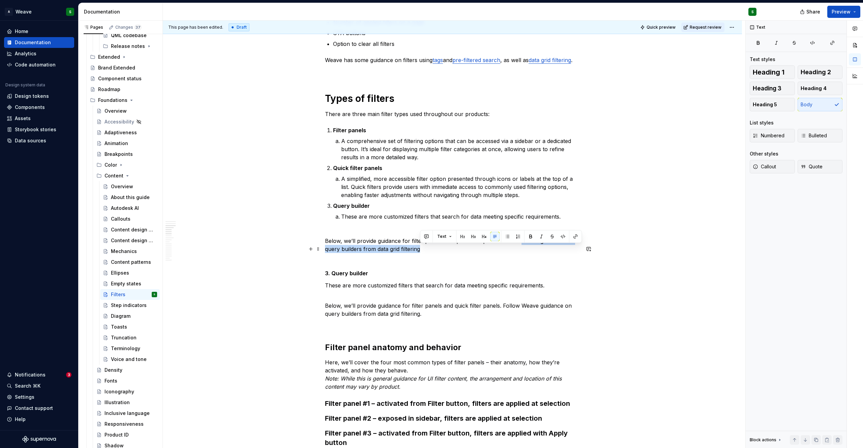
drag, startPoint x: 521, startPoint y: 248, endPoint x: 524, endPoint y: 256, distance: 8.5
click at [524, 253] on p "Below, we’ll provide guidance for filter panels and quick filter panels. Follow…" at bounding box center [452, 245] width 255 height 16
copy p "Weave guidance on query builders from data grid filtering"
click at [524, 253] on p "Below, we’ll provide guidance for filter panels and quick filter panels. Follow…" at bounding box center [452, 245] width 255 height 16
drag, startPoint x: 503, startPoint y: 249, endPoint x: 510, endPoint y: 260, distance: 12.8
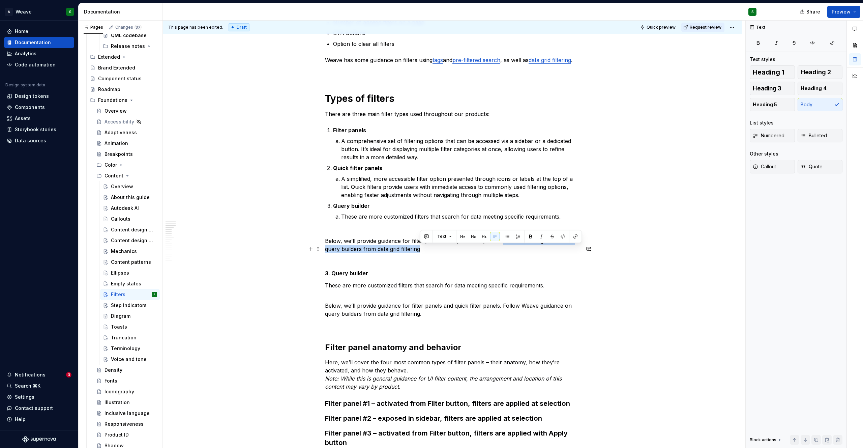
click at [510, 253] on p "Below, we’ll provide guidance for filter panels and quick filter panels. Follow…" at bounding box center [452, 245] width 255 height 16
copy p "Follow Weave guidance on query builders from data grid filtering"
click at [573, 222] on p "These are more customized filters that search for data meeting specific require…" at bounding box center [460, 220] width 239 height 16
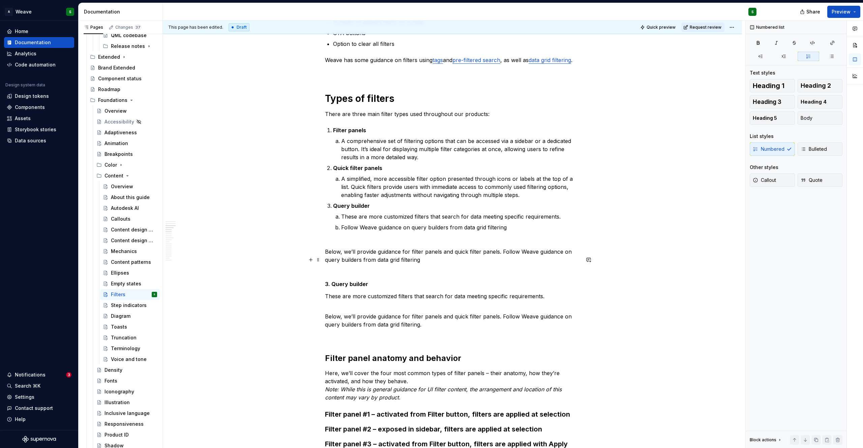
click at [331, 262] on p "Below, we’ll provide guidance for filter panels and quick filter panels. Follow…" at bounding box center [452, 256] width 255 height 16
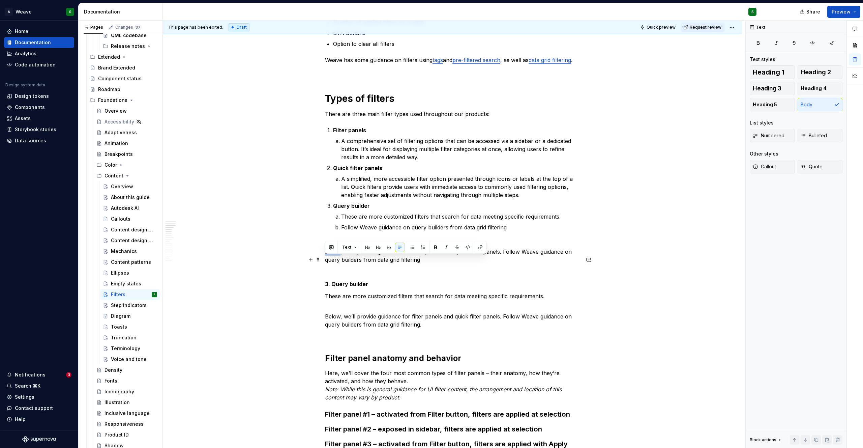
click at [331, 262] on p "Below, we’ll provide guidance for filter panels and quick filter panels. Follow…" at bounding box center [452, 256] width 255 height 16
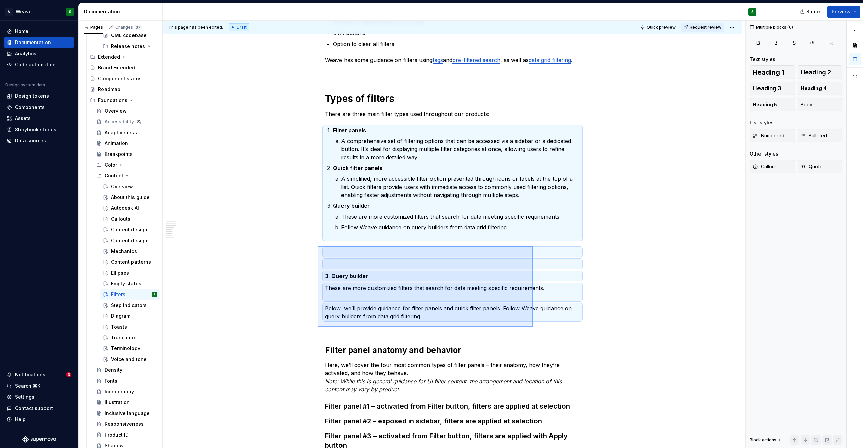
drag, startPoint x: 318, startPoint y: 246, endPoint x: 533, endPoint y: 327, distance: 229.8
click at [533, 327] on div "This page has been edited. Draft Quick preview Request review Filters Edit head…" at bounding box center [454, 235] width 583 height 428
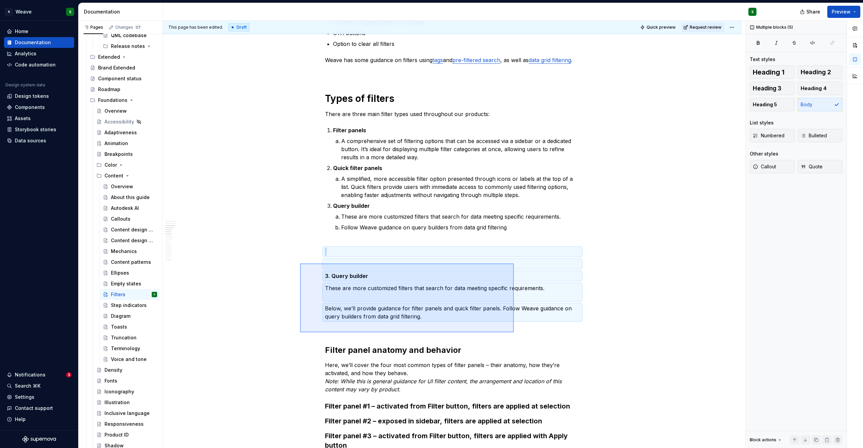
drag, startPoint x: 300, startPoint y: 263, endPoint x: 514, endPoint y: 332, distance: 224.6
click at [514, 332] on div "This page has been edited. Draft Quick preview Request review Filters Edit head…" at bounding box center [454, 235] width 583 height 428
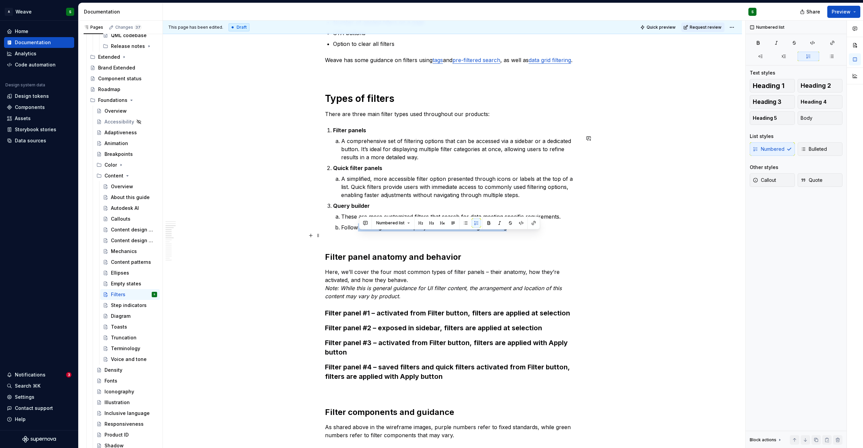
drag, startPoint x: 508, startPoint y: 235, endPoint x: 358, endPoint y: 238, distance: 149.4
click at [358, 238] on p "Follow Weave guidance on query builders from data grid filtering" at bounding box center [460, 231] width 239 height 16
click at [360, 238] on p "Follow Weave guidance on query builders from data grid filtering" at bounding box center [460, 231] width 239 height 16
drag, startPoint x: 360, startPoint y: 237, endPoint x: 402, endPoint y: 236, distance: 42.8
click at [402, 236] on p "Follow Weave guidance on query builders from data grid filtering" at bounding box center [460, 231] width 239 height 16
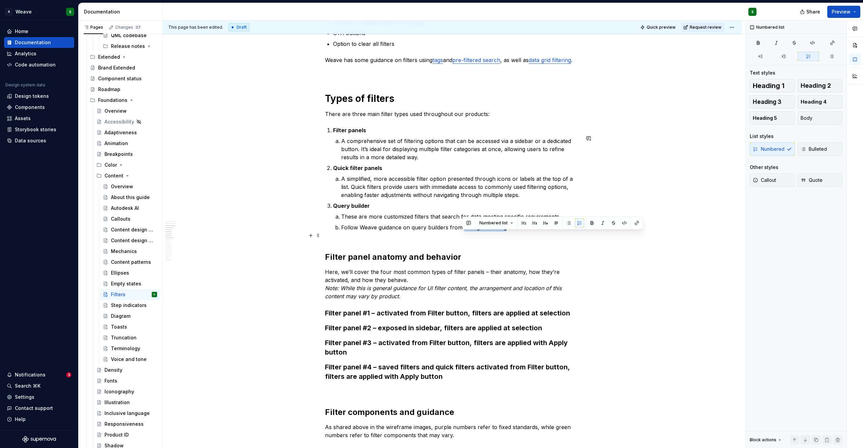
drag, startPoint x: 463, startPoint y: 236, endPoint x: 508, endPoint y: 236, distance: 44.5
click at [508, 236] on p "Follow Weave guidance on query builders from data grid filtering" at bounding box center [460, 231] width 239 height 16
type textarea "*"
click at [635, 225] on button "button" at bounding box center [636, 222] width 9 height 9
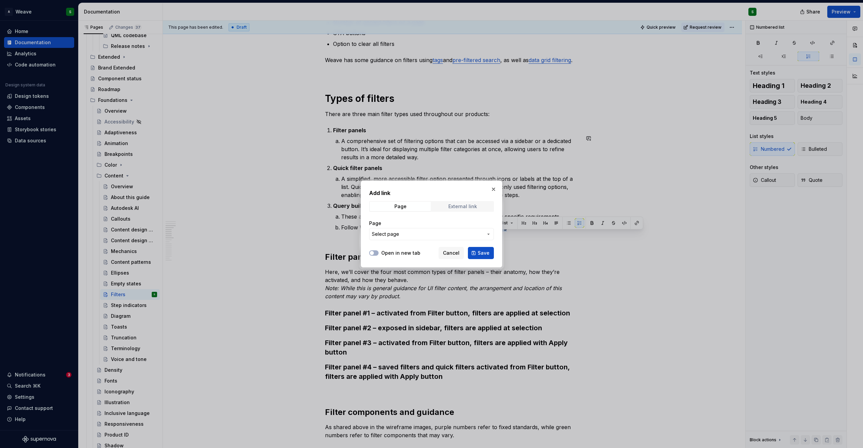
click at [464, 205] on div "External link" at bounding box center [463, 206] width 29 height 5
click at [399, 235] on input "URL" at bounding box center [431, 234] width 125 height 12
paste input "[URL][DOMAIN_NAME]"
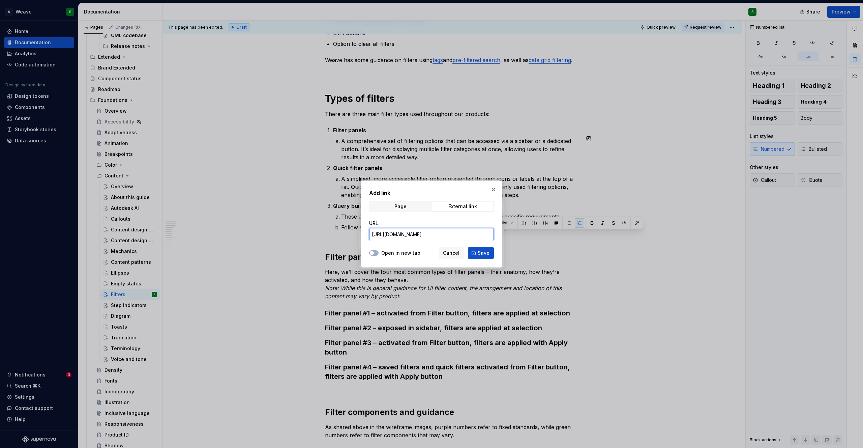
type input "[URL][DOMAIN_NAME]"
click at [478, 254] on button "Save" at bounding box center [481, 253] width 26 height 12
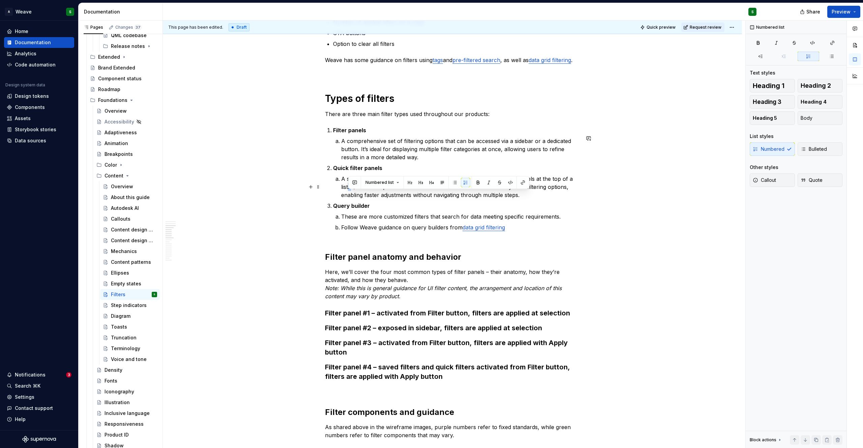
drag, startPoint x: 348, startPoint y: 196, endPoint x: 352, endPoint y: 196, distance: 4.0
click at [352, 196] on p "A simplified, more accessible filter option presented through icons or labels a…" at bounding box center [460, 187] width 239 height 24
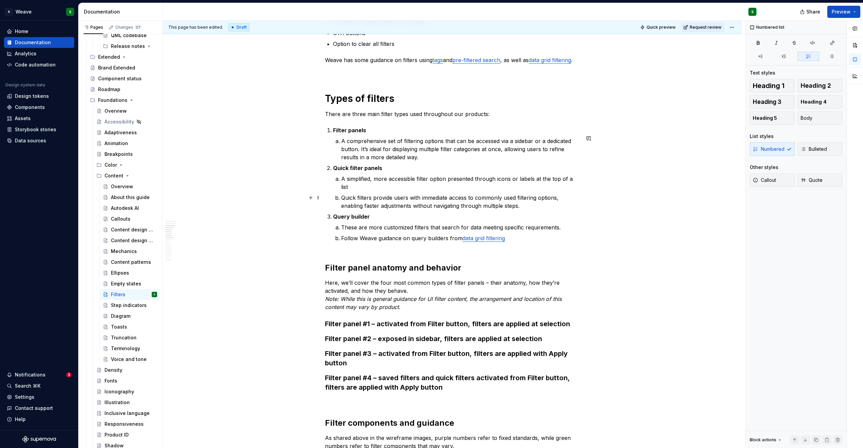
click at [517, 206] on p "Quick filters provide users with immediate access to commonly used filtering op…" at bounding box center [460, 202] width 239 height 16
click at [361, 159] on p "A comprehensive set of filtering options that can be accessed via a sidebar or …" at bounding box center [460, 149] width 239 height 24
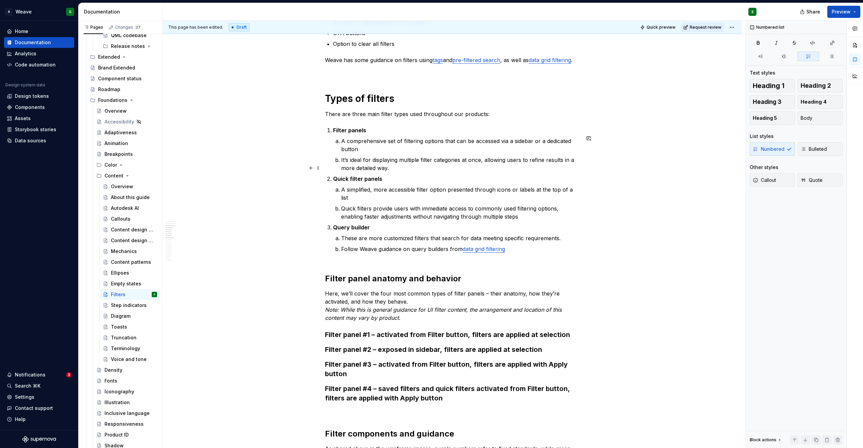
click at [399, 172] on p "It’s ideal for displaying multiple filter categories at once, allowing users to…" at bounding box center [460, 164] width 239 height 16
click at [559, 237] on p "These are more customized filters that search for data meeting specific require…" at bounding box center [460, 238] width 239 height 8
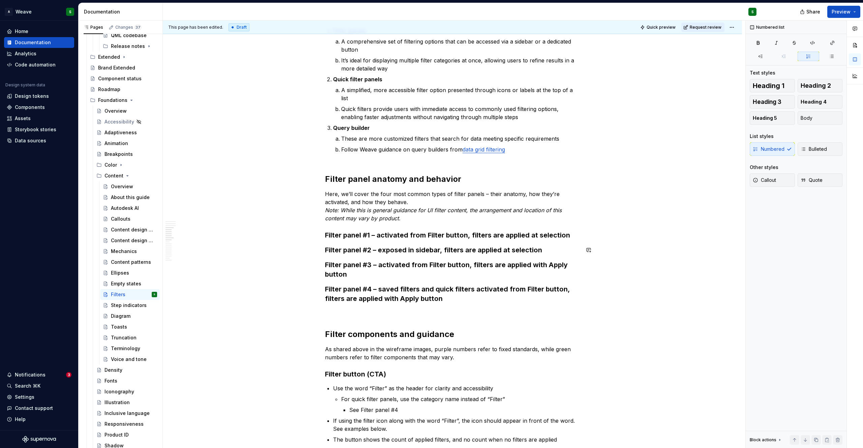
scroll to position [464, 0]
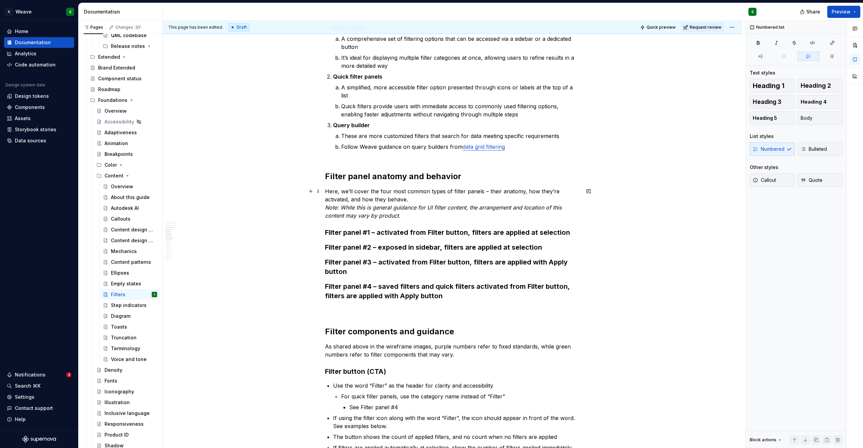
click at [414, 197] on p "Here, we’ll cover the four most common types of filter panels – their anatomy, …" at bounding box center [452, 203] width 255 height 32
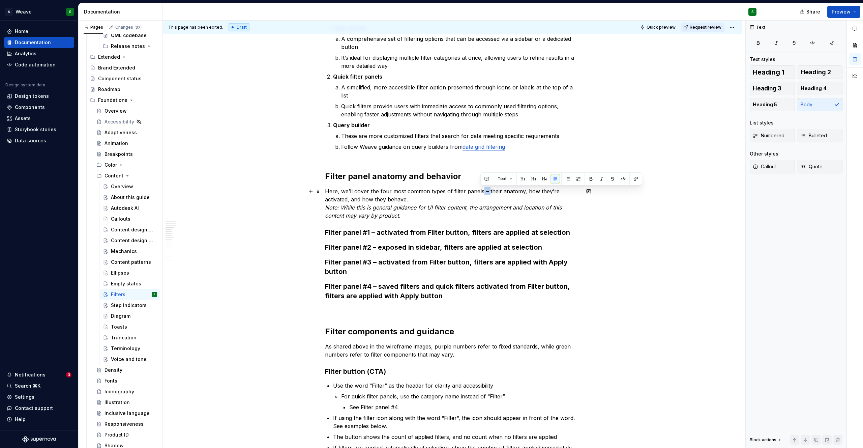
drag, startPoint x: 480, startPoint y: 190, endPoint x: 486, endPoint y: 190, distance: 5.7
click at [486, 190] on p "Here, we’ll cover the four most common types of filter panels – their anatomy, …" at bounding box center [452, 203] width 255 height 32
click at [408, 199] on p "Here, we’ll cover the four most common types of filter panels—their anatomy, ho…" at bounding box center [452, 203] width 255 height 32
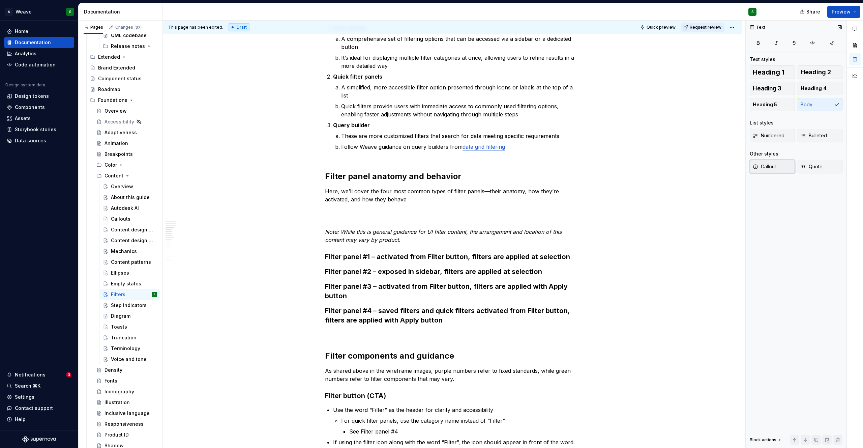
click at [751, 170] on button "Callout" at bounding box center [772, 166] width 45 height 13
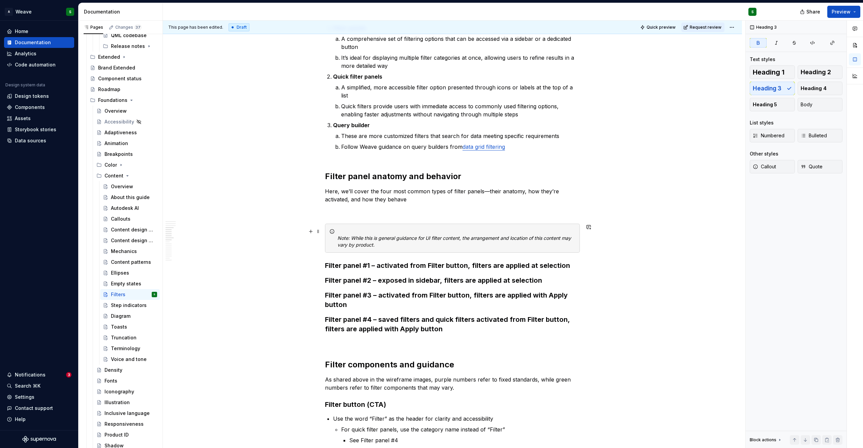
click at [345, 232] on div "Note: While this is general guidance for UI filter content, the arrangement and…" at bounding box center [457, 238] width 238 height 20
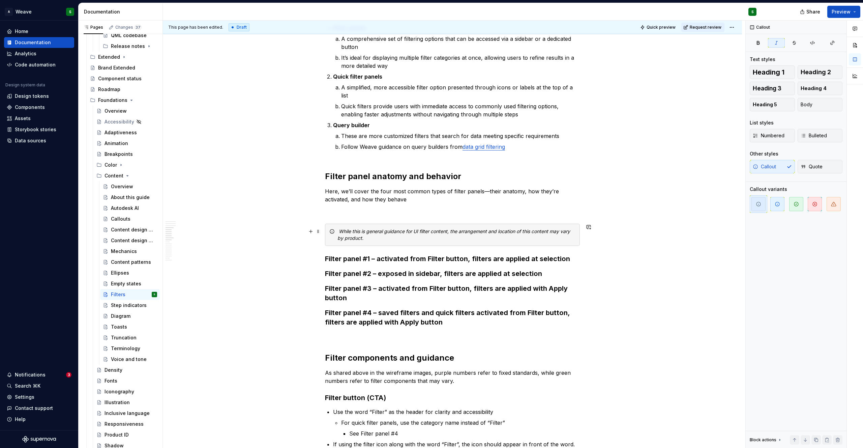
click at [345, 234] on div "While this is general guidance for UI filter content, the arrangement and locat…" at bounding box center [457, 234] width 238 height 13
click at [340, 232] on div "While this is general guidance for UI filter content, the arrangement and locat…" at bounding box center [457, 234] width 238 height 13
click at [369, 236] on div "While this is general guidance for UI filter content, the arrangement and locat…" at bounding box center [457, 234] width 238 height 13
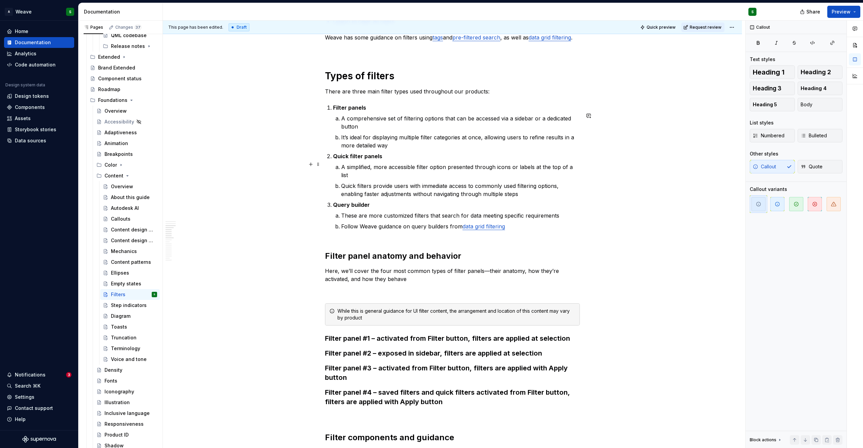
scroll to position [419, 0]
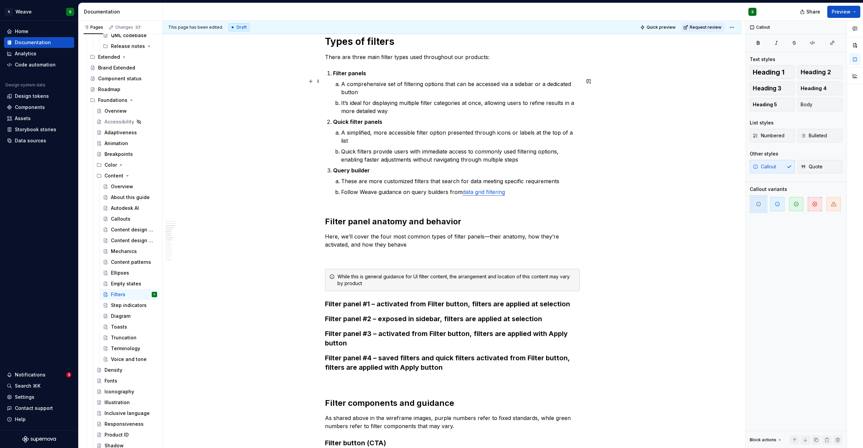
click at [340, 77] on strong "Filter panels" at bounding box center [349, 73] width 33 height 7
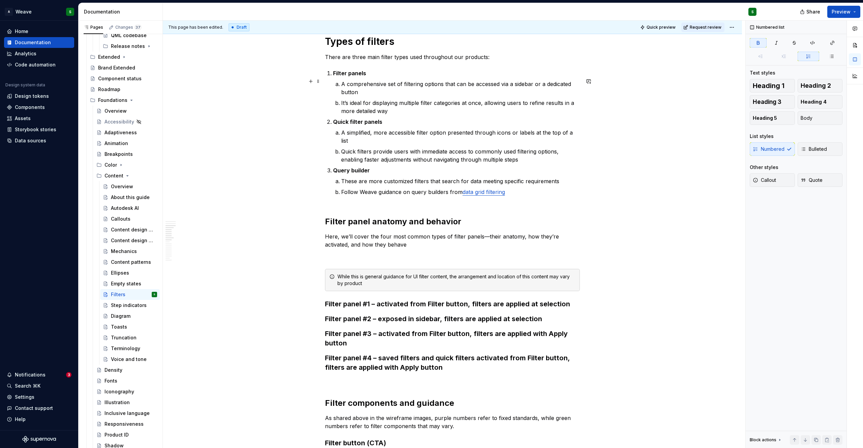
click at [340, 77] on strong "Filter panels" at bounding box center [349, 73] width 33 height 7
click at [342, 125] on strong "Quick filter panels" at bounding box center [357, 121] width 49 height 7
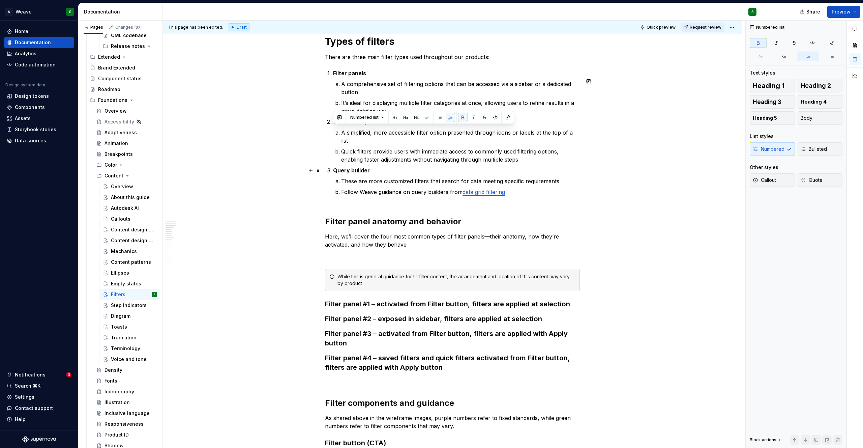
click at [345, 172] on strong "Query builder" at bounding box center [351, 170] width 37 height 7
click at [419, 198] on p "Follow Weave guidance on query builders from data grid filtering" at bounding box center [460, 196] width 239 height 16
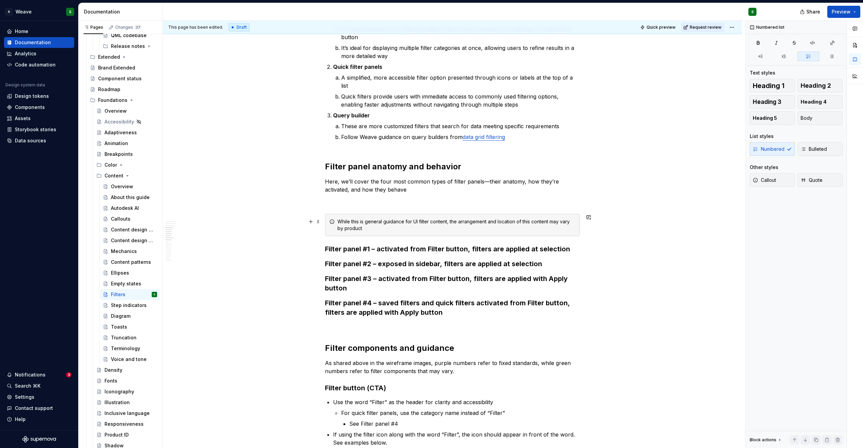
scroll to position [475, 0]
click at [342, 205] on div "Filtering provides users with an efficient way to find specific information. By…" at bounding box center [452, 431] width 255 height 1548
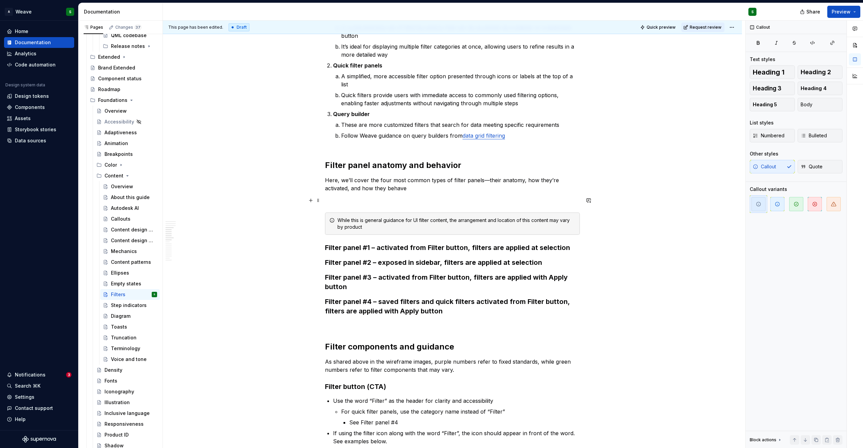
click at [335, 196] on p at bounding box center [452, 200] width 255 height 8
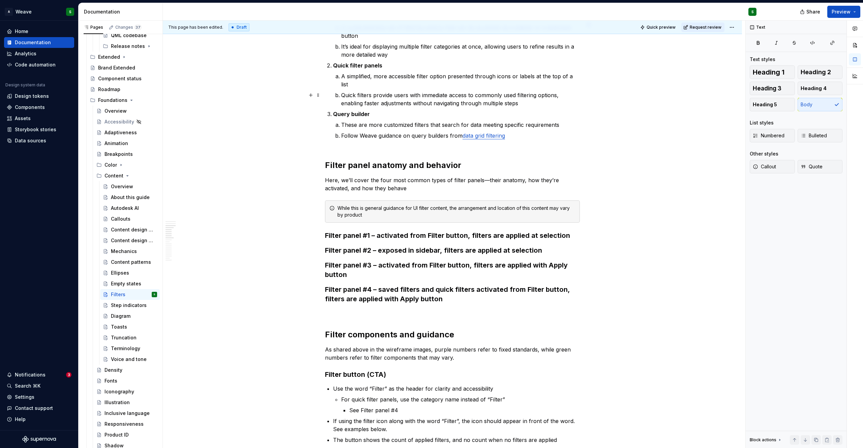
scroll to position [270, 0]
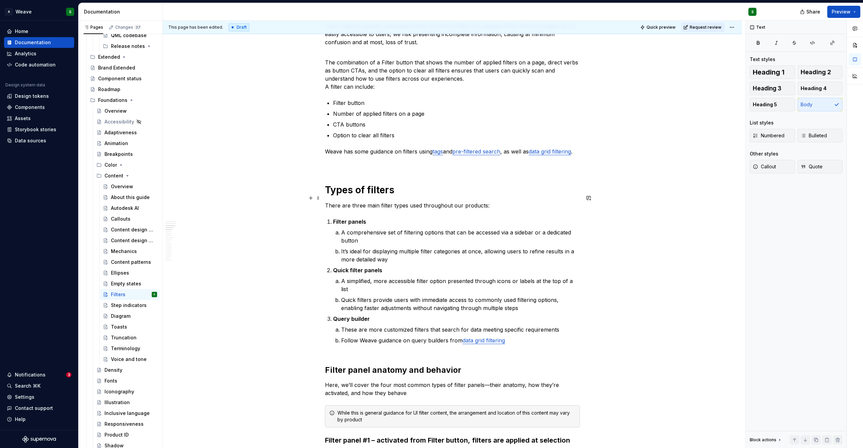
click at [342, 196] on h1 "Types of filters" at bounding box center [452, 190] width 255 height 12
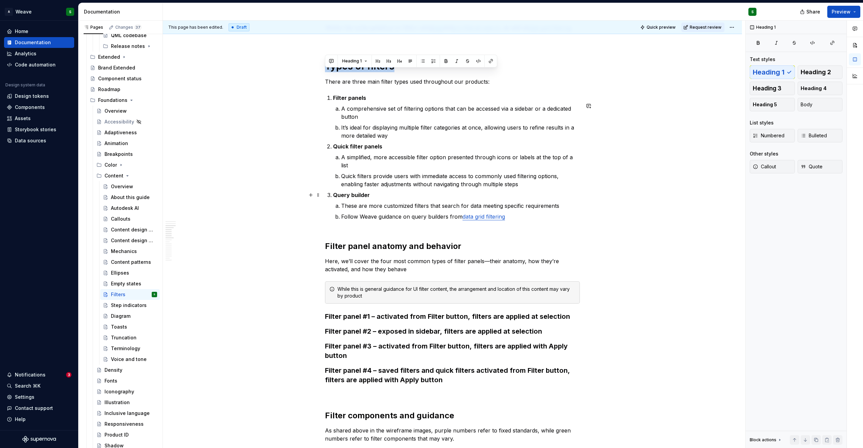
scroll to position [396, 0]
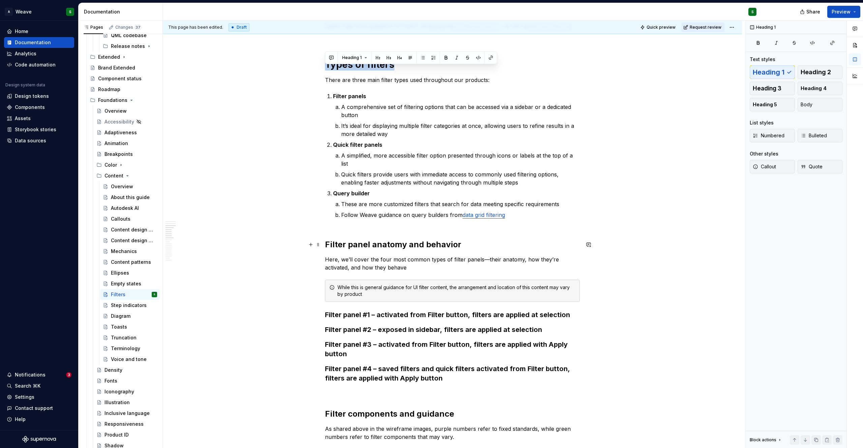
click at [350, 246] on h2 "Filter panel anatomy and behavior" at bounding box center [452, 244] width 255 height 11
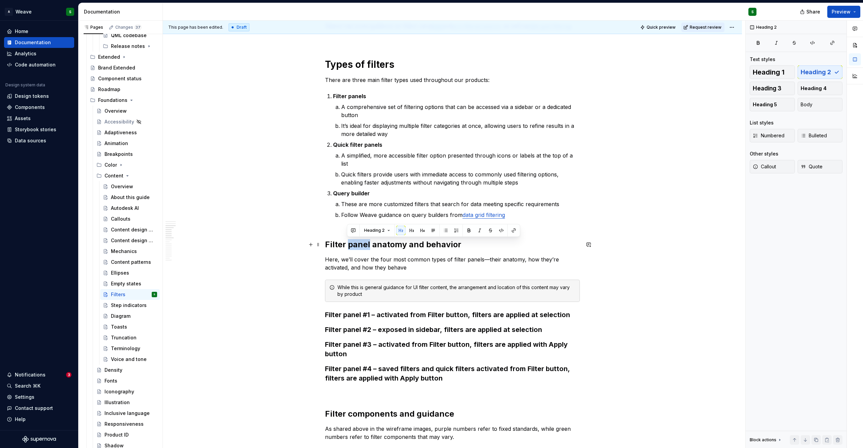
click at [350, 246] on h2 "Filter panel anatomy and behavior" at bounding box center [452, 244] width 255 height 11
click at [363, 228] on button "Heading 2" at bounding box center [355, 230] width 32 height 9
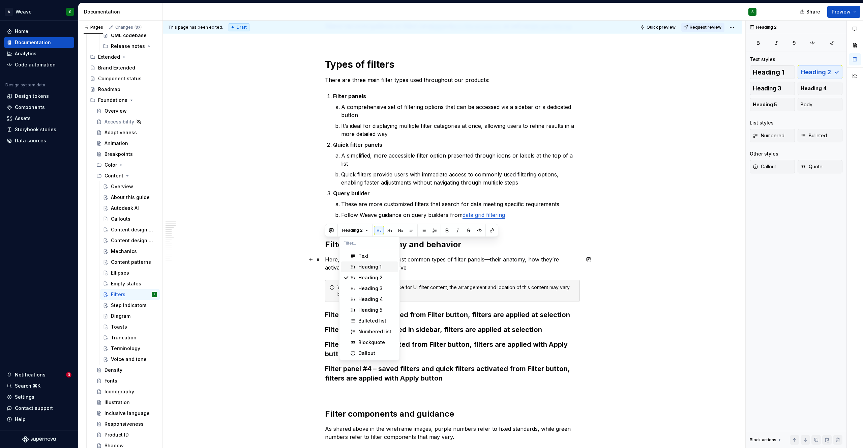
click at [361, 266] on div "Heading 1" at bounding box center [370, 266] width 23 height 7
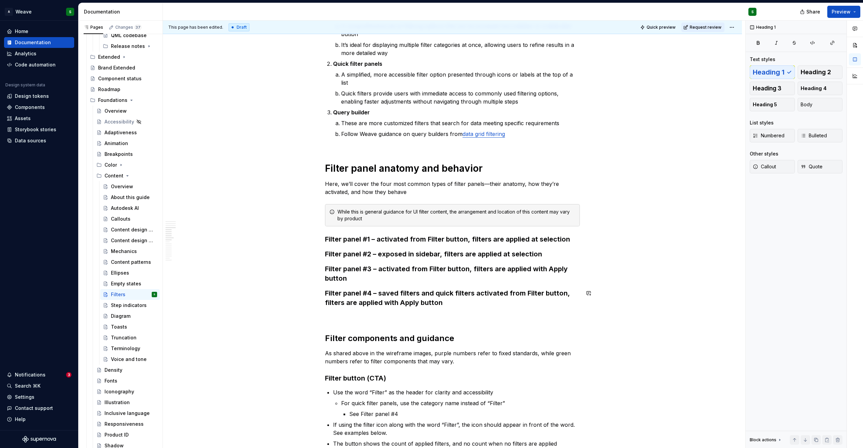
scroll to position [480, 0]
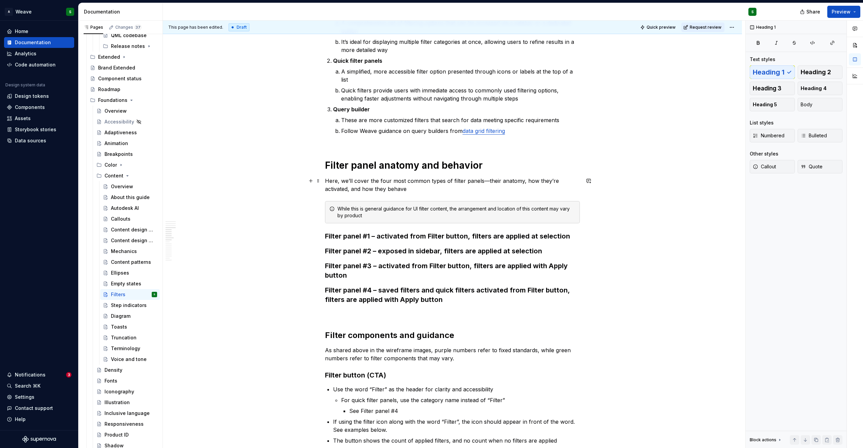
click at [405, 190] on p "Here, we’ll cover the four most common types of filter panels—their anatomy, ho…" at bounding box center [452, 185] width 255 height 16
click at [118, 221] on div "Callouts" at bounding box center [121, 219] width 20 height 7
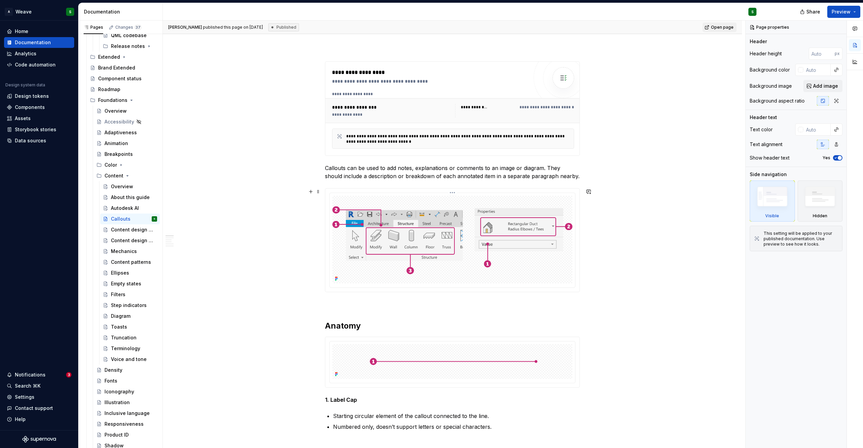
scroll to position [101, 0]
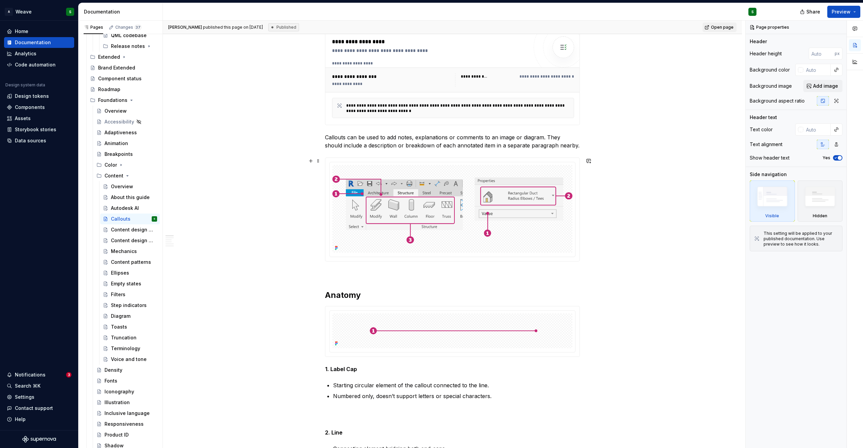
click at [431, 161] on div at bounding box center [452, 209] width 254 height 103
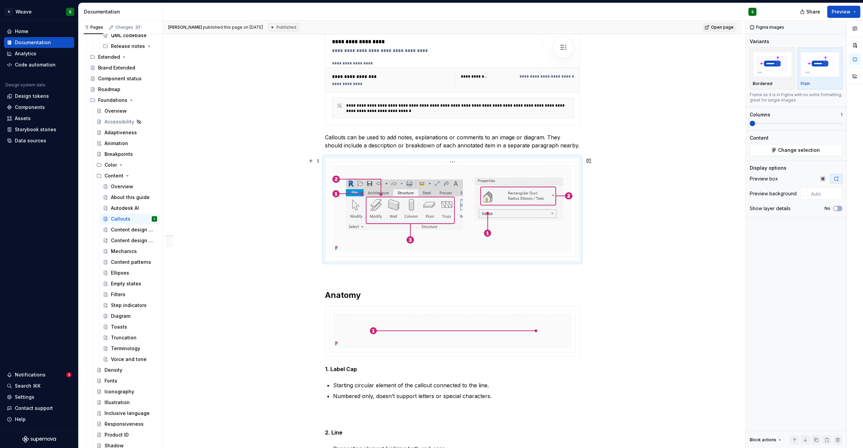
click at [384, 203] on img at bounding box center [453, 209] width 240 height 88
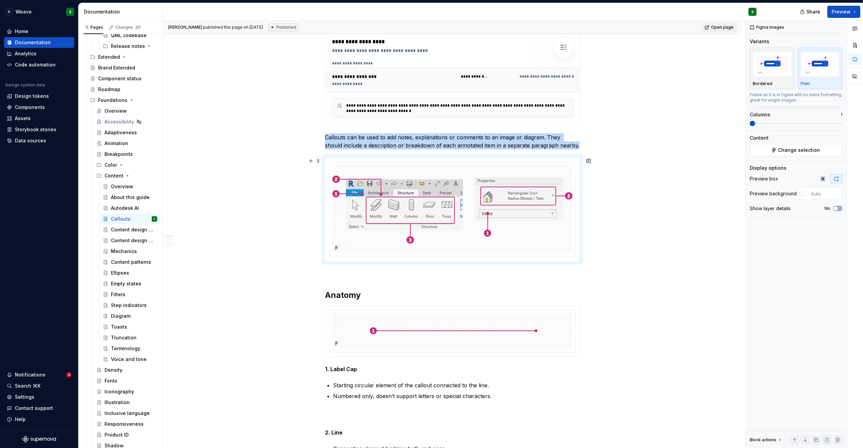
click at [317, 162] on span at bounding box center [318, 160] width 5 height 9
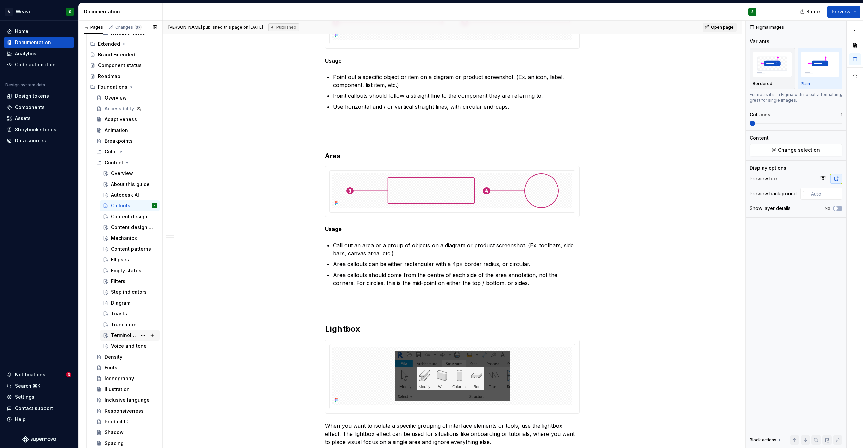
scroll to position [387, 0]
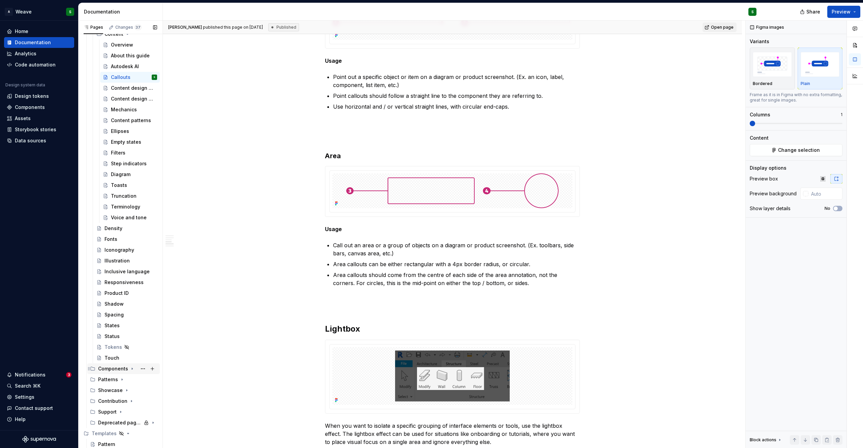
click at [118, 367] on div "Components" at bounding box center [113, 368] width 30 height 7
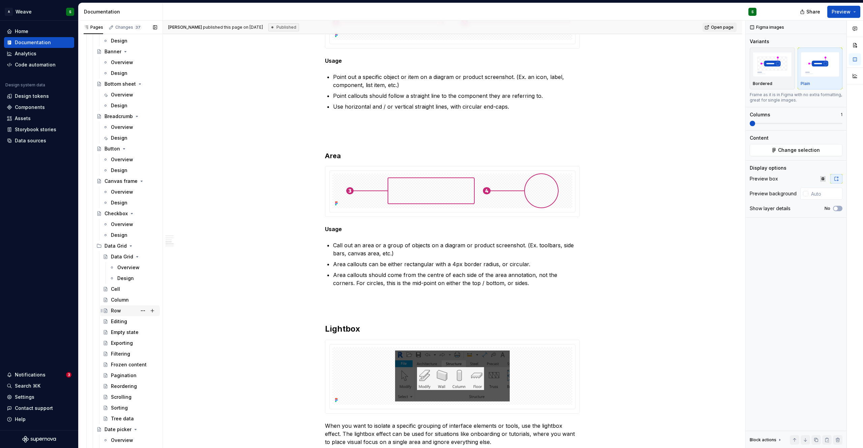
scroll to position [916, 0]
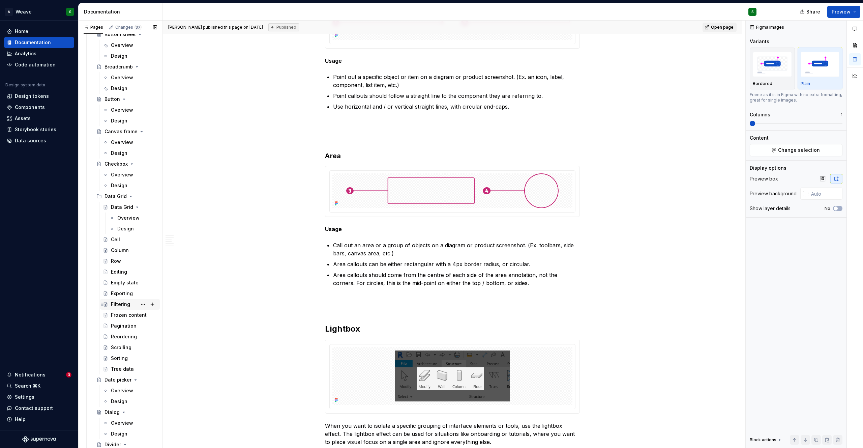
click at [122, 304] on div "Filtering" at bounding box center [120, 304] width 19 height 7
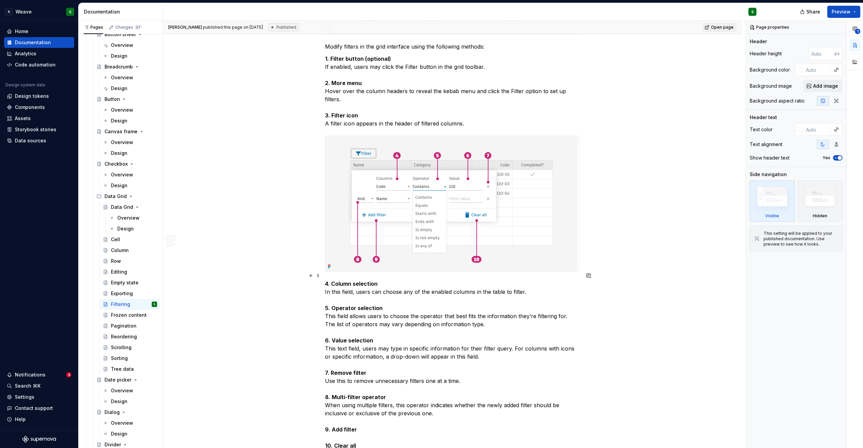
scroll to position [562, 0]
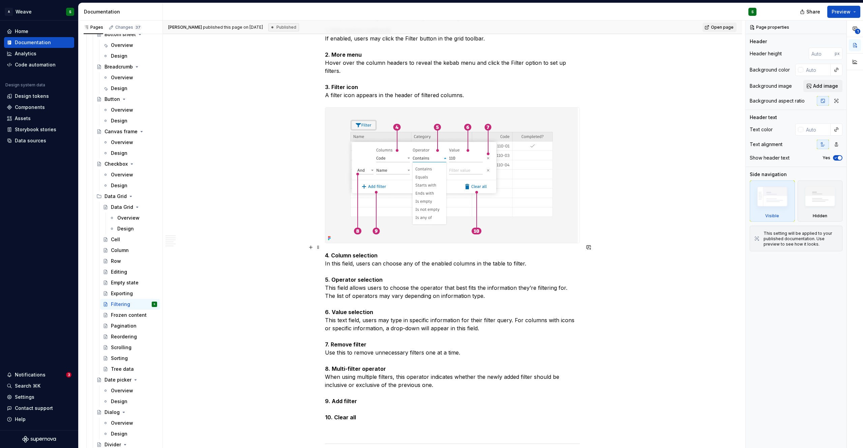
click at [346, 398] on strong "9. Add filter" at bounding box center [341, 401] width 32 height 7
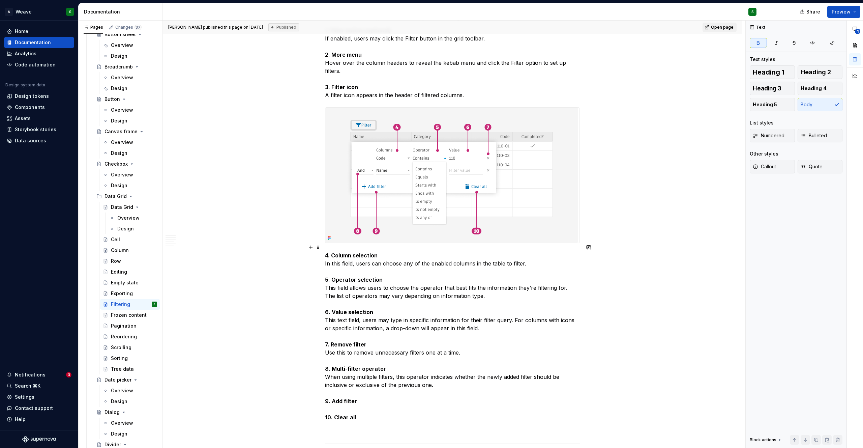
click at [346, 398] on strong "9. Add filter" at bounding box center [341, 401] width 32 height 7
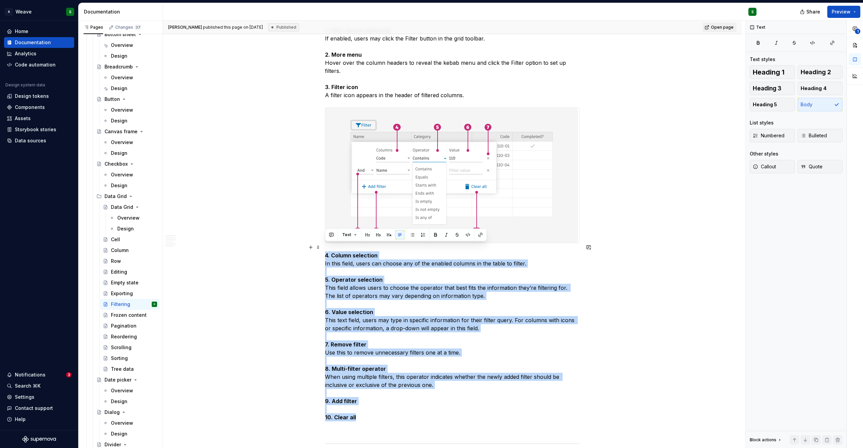
click at [346, 398] on strong "9. Add filter" at bounding box center [341, 401] width 32 height 7
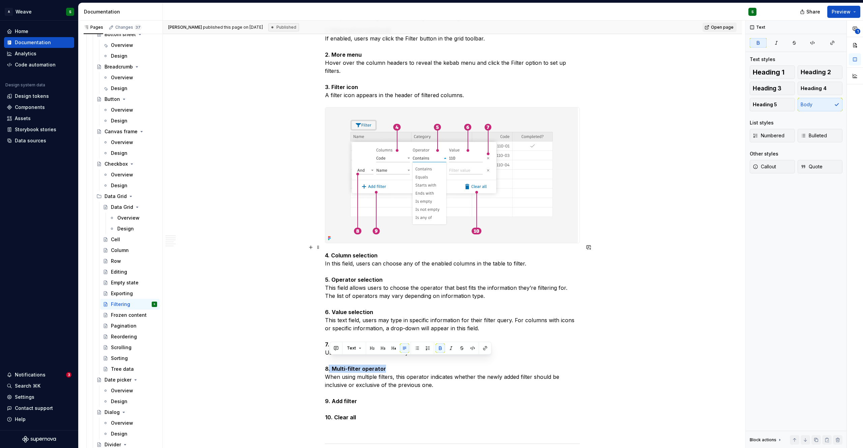
drag, startPoint x: 384, startPoint y: 361, endPoint x: 328, endPoint y: 362, distance: 56.7
click at [328, 362] on p "4. Column selection In this field, users can choose any of the enabled columns …" at bounding box center [452, 336] width 255 height 170
click at [349, 296] on p "4. Column selection In this field, users can choose any of the enabled columns …" at bounding box center [452, 336] width 255 height 170
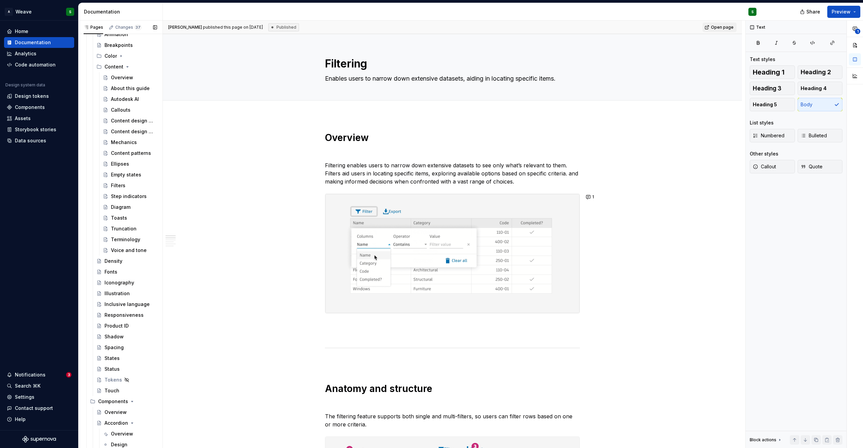
scroll to position [356, 0]
click at [116, 183] on div "Filters" at bounding box center [118, 183] width 15 height 7
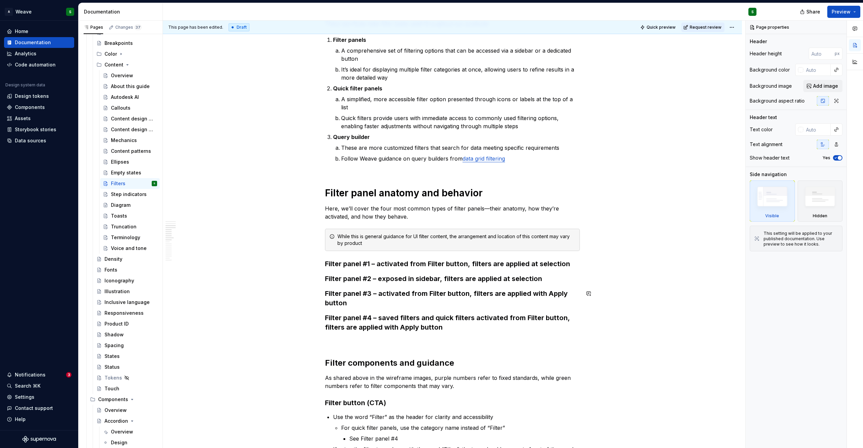
scroll to position [465, 0]
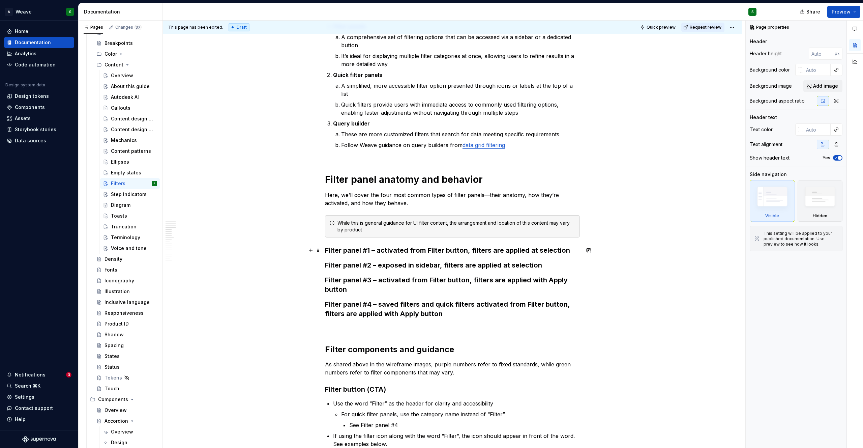
click at [325, 248] on strong "Filter panel #1 – activated from Filter button, filters are applied at selection" at bounding box center [447, 250] width 245 height 8
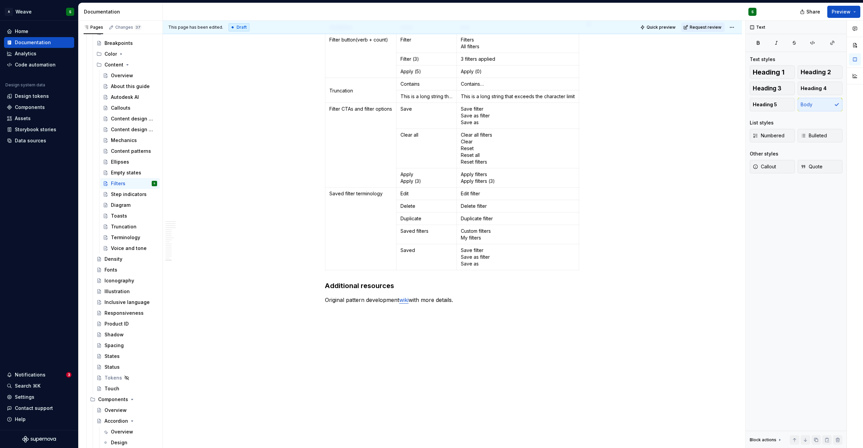
scroll to position [1389, 0]
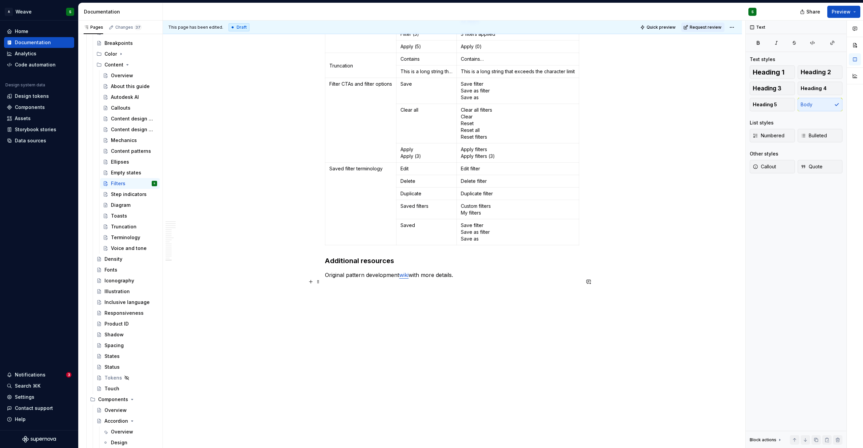
click at [403, 274] on link "wiki" at bounding box center [403, 274] width 9 height 7
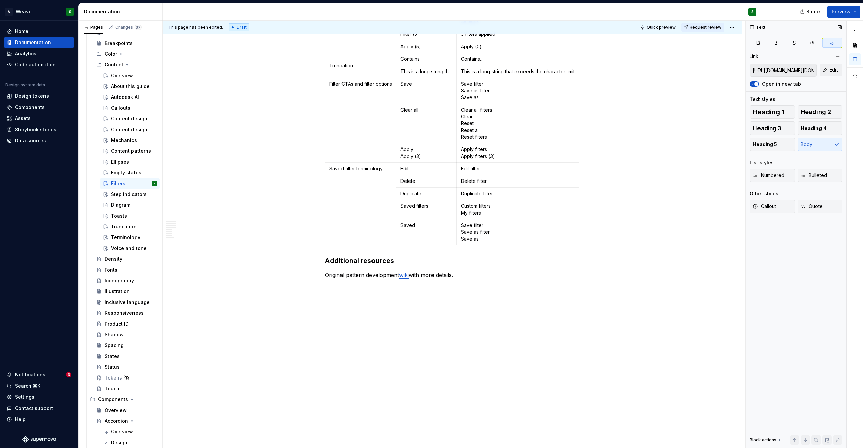
click at [774, 69] on input "[URL][DOMAIN_NAME][DOMAIN_NAME]" at bounding box center [783, 70] width 66 height 12
type textarea "*"
